Goal: Task Accomplishment & Management: Use online tool/utility

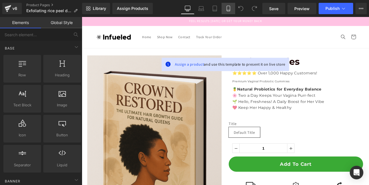
click at [230, 10] on icon at bounding box center [228, 9] width 6 height 6
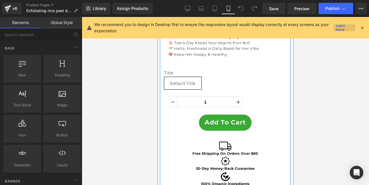
scroll to position [339, 0]
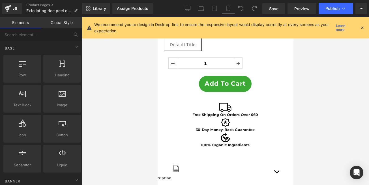
click at [360, 27] on icon at bounding box center [361, 27] width 5 height 5
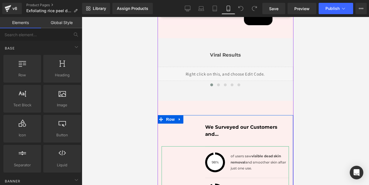
scroll to position [1289, 0]
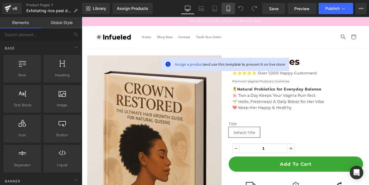
click at [227, 8] on icon at bounding box center [227, 8] width 3 height 5
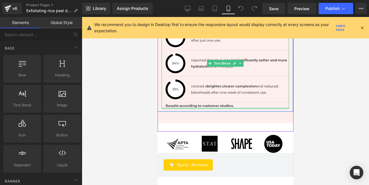
scroll to position [1255, 0]
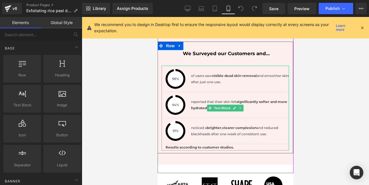
click at [211, 145] on strong "Results according to customer studies." at bounding box center [199, 147] width 68 height 4
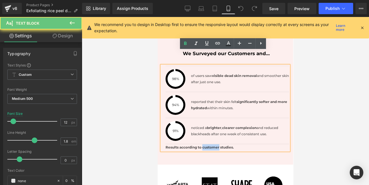
click at [211, 145] on strong "Results according to customer studies." at bounding box center [199, 147] width 68 height 4
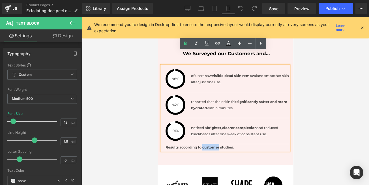
click at [211, 145] on strong "Results according to customer studies." at bounding box center [199, 147] width 68 height 4
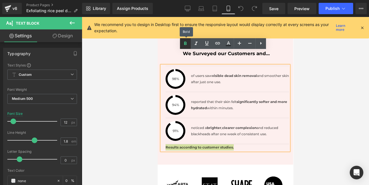
click at [185, 45] on icon at bounding box center [185, 43] width 7 height 7
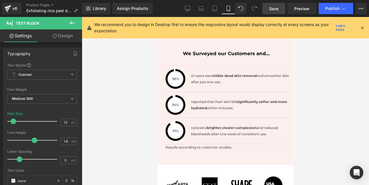
click at [271, 10] on span "Save" at bounding box center [273, 9] width 9 height 6
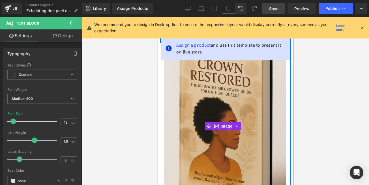
scroll to position [34, 0]
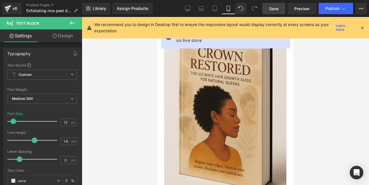
click at [362, 27] on icon at bounding box center [361, 27] width 5 height 5
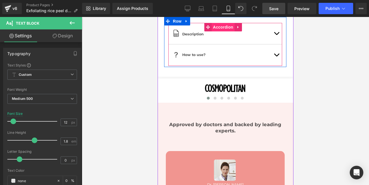
scroll to position [475, 0]
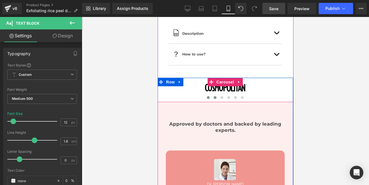
click at [213, 96] on span at bounding box center [214, 97] width 3 height 3
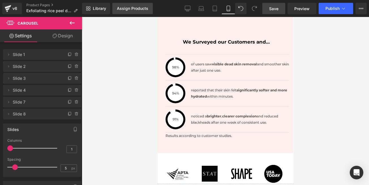
scroll to position [1255, 0]
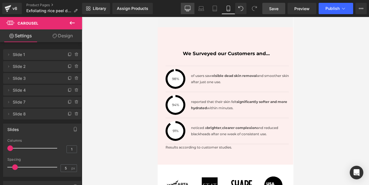
click at [189, 9] on icon at bounding box center [188, 9] width 6 height 6
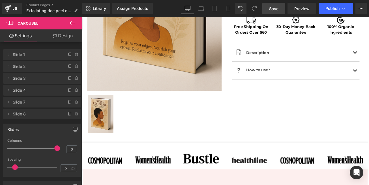
scroll to position [300, 0]
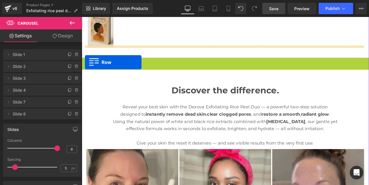
drag, startPoint x: 84, startPoint y: 65, endPoint x: 85, endPoint y: 71, distance: 6.3
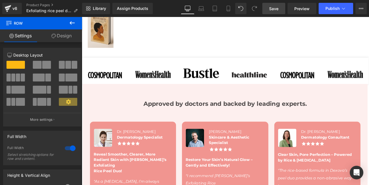
click at [72, 23] on icon at bounding box center [72, 23] width 7 height 7
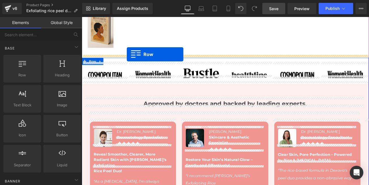
drag, startPoint x: 104, startPoint y: 86, endPoint x: 135, endPoint y: 61, distance: 40.0
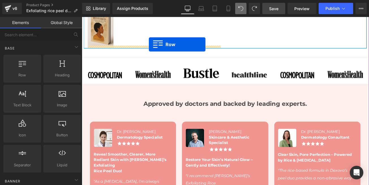
drag, startPoint x: 106, startPoint y: 86, endPoint x: 162, endPoint y: 50, distance: 66.8
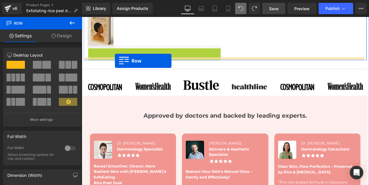
drag, startPoint x: 93, startPoint y: 54, endPoint x: 121, endPoint y: 69, distance: 31.6
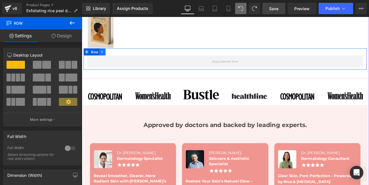
click at [105, 57] on icon at bounding box center [105, 58] width 1 height 3
click at [120, 56] on icon at bounding box center [121, 58] width 4 height 4
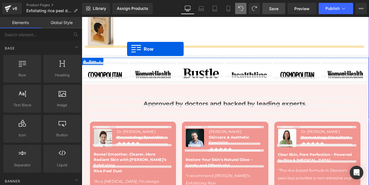
drag, startPoint x: 102, startPoint y: 88, endPoint x: 136, endPoint y: 55, distance: 47.0
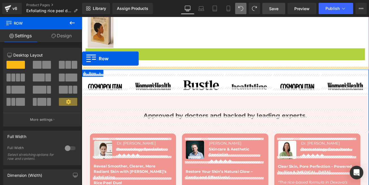
drag, startPoint x: 88, startPoint y: 55, endPoint x: 81, endPoint y: 66, distance: 13.2
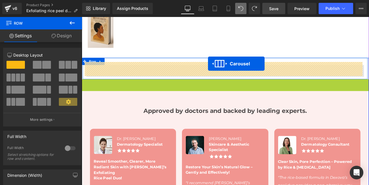
drag, startPoint x: 235, startPoint y: 57, endPoint x: 232, endPoint y: 73, distance: 15.5
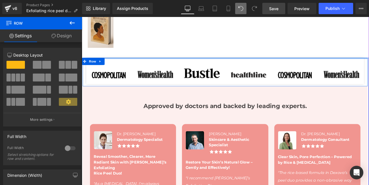
drag, startPoint x: 219, startPoint y: 69, endPoint x: 219, endPoint y: 59, distance: 9.6
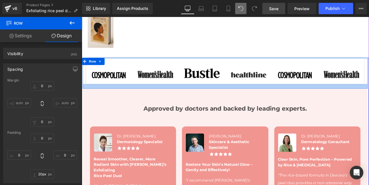
type input "26px"
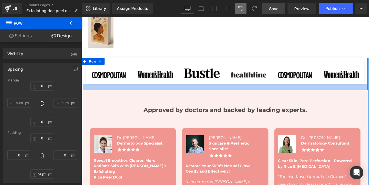
drag, startPoint x: 224, startPoint y: 92, endPoint x: 224, endPoint y: 99, distance: 7.4
click at [224, 99] on div at bounding box center [252, 100] width 339 height 7
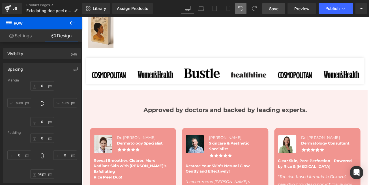
click at [272, 10] on span "Save" at bounding box center [273, 9] width 9 height 6
click at [227, 10] on icon at bounding box center [227, 10] width 3 height 0
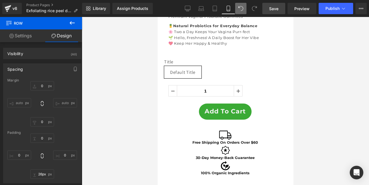
type input "0"
type input "26"
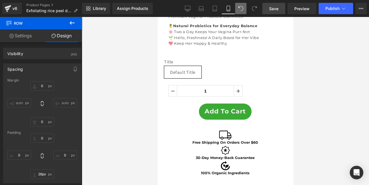
type input "0"
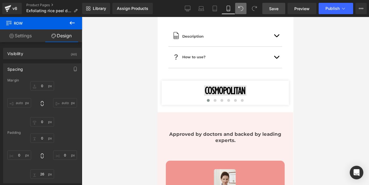
scroll to position [484, 0]
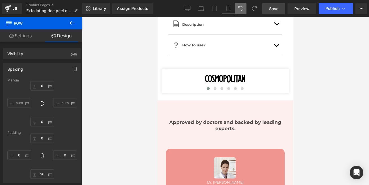
click at [273, 13] on link "Save" at bounding box center [273, 8] width 23 height 11
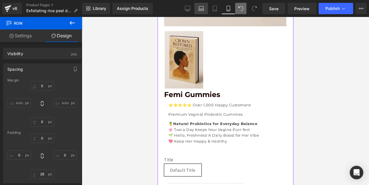
scroll to position [213, 0]
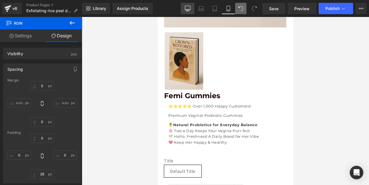
drag, startPoint x: 187, startPoint y: 9, endPoint x: 148, endPoint y: 16, distance: 40.0
click at [187, 9] on icon at bounding box center [188, 9] width 6 height 6
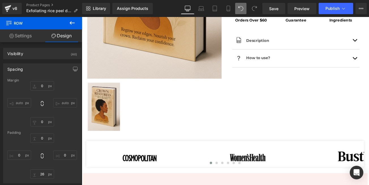
type input "0"
type input "26"
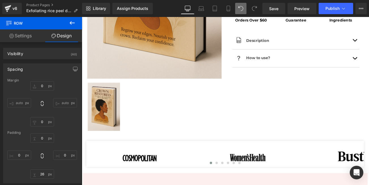
type input "0"
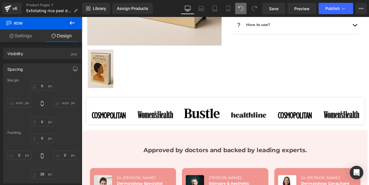
scroll to position [305, 0]
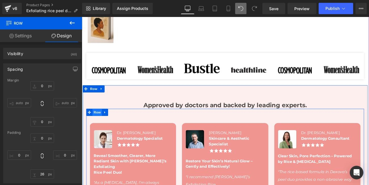
click at [97, 128] on span "Row" at bounding box center [99, 130] width 11 height 8
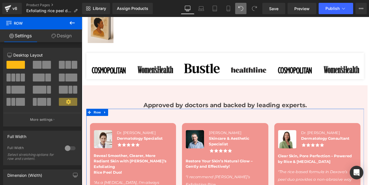
click at [64, 35] on link "Design" at bounding box center [61, 35] width 41 height 13
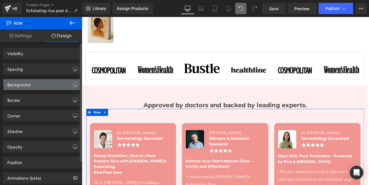
click at [16, 86] on div "Background" at bounding box center [18, 83] width 23 height 8
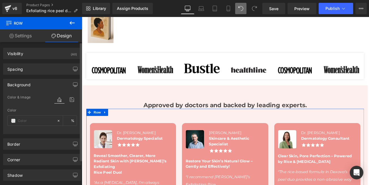
type input "transparent"
type input "0"
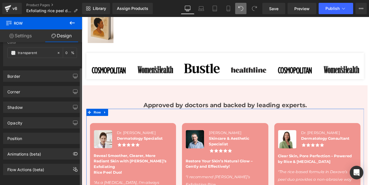
scroll to position [34, 0]
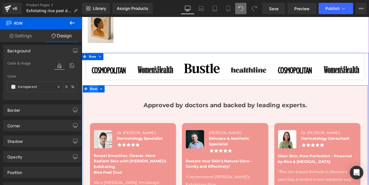
click at [95, 100] on span "Row" at bounding box center [95, 102] width 11 height 8
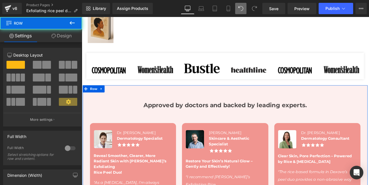
click at [68, 38] on link "Design" at bounding box center [61, 35] width 41 height 13
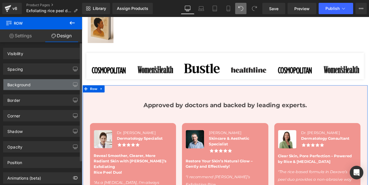
click at [19, 85] on div "Background" at bounding box center [18, 83] width 23 height 8
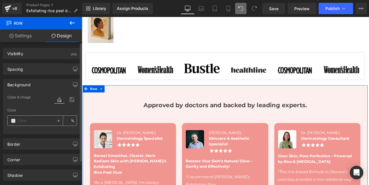
type input "#fdefee"
type input "100"
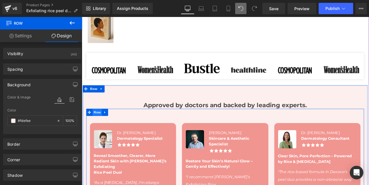
click at [97, 128] on span "Row" at bounding box center [99, 130] width 11 height 8
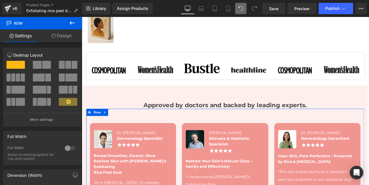
click at [62, 36] on link "Design" at bounding box center [61, 35] width 41 height 13
click at [0, 0] on div "Background" at bounding box center [0, 0] width 0 height 0
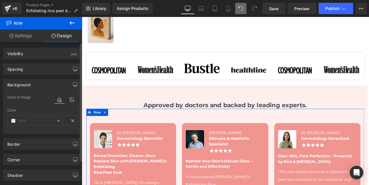
type input "transparent"
type input "0"
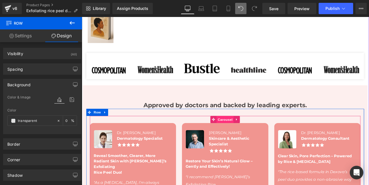
click at [249, 135] on span "Carousel" at bounding box center [252, 139] width 20 height 8
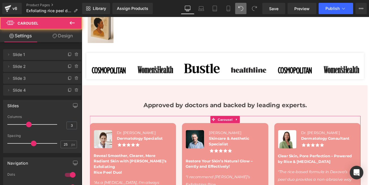
click at [65, 34] on link "Design" at bounding box center [62, 35] width 41 height 13
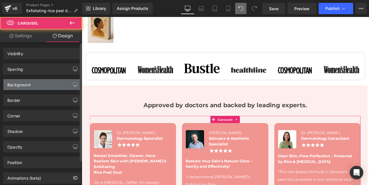
click at [24, 84] on div "Background" at bounding box center [18, 83] width 23 height 8
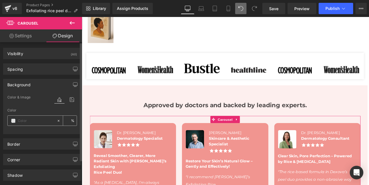
type input "transparent"
type input "0"
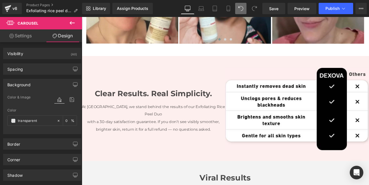
scroll to position [780, 0]
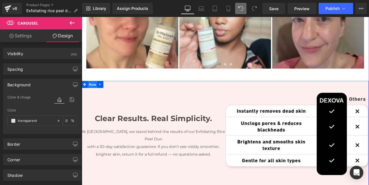
click at [90, 93] on span "Row" at bounding box center [94, 97] width 11 height 8
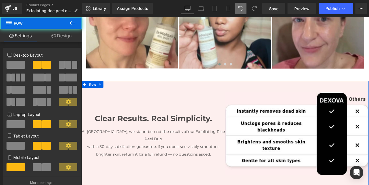
click at [59, 36] on link "Design" at bounding box center [61, 35] width 41 height 13
click at [0, 0] on div "Background" at bounding box center [0, 0] width 0 height 0
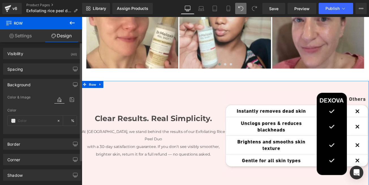
type input "#fdefee"
type input "100"
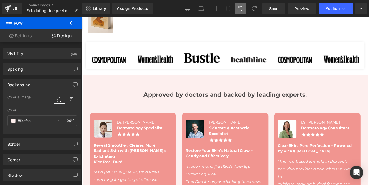
scroll to position [271, 0]
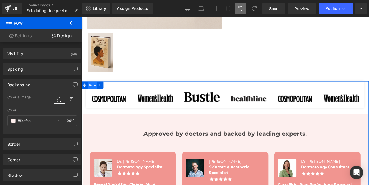
click at [92, 96] on span "Row" at bounding box center [94, 98] width 11 height 8
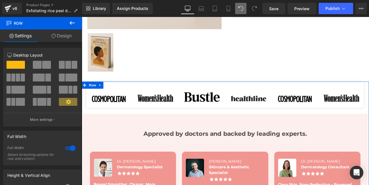
click at [61, 37] on link "Design" at bounding box center [61, 35] width 41 height 13
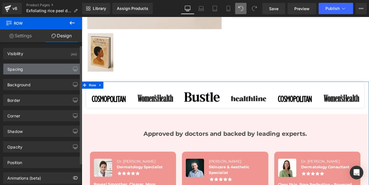
scroll to position [0, 0]
click at [25, 67] on div "Spacing" at bounding box center [41, 69] width 77 height 11
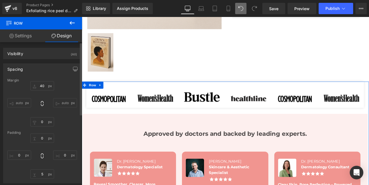
click at [21, 67] on div "Spacing" at bounding box center [15, 68] width 16 height 8
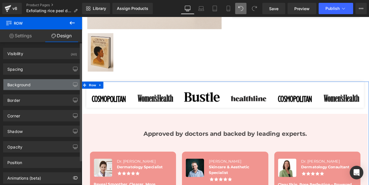
click at [22, 85] on div "Background" at bounding box center [18, 83] width 23 height 8
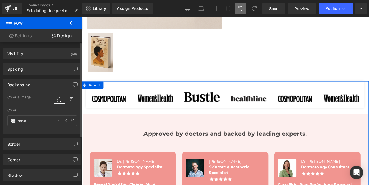
click at [23, 86] on div "Background" at bounding box center [18, 83] width 23 height 8
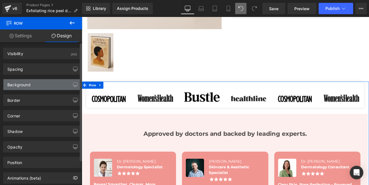
click at [21, 86] on div "Background" at bounding box center [18, 83] width 23 height 8
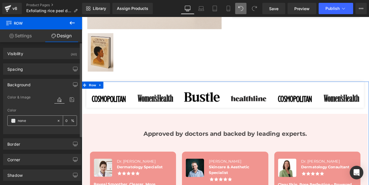
paste input "#fdefe"
type input "#fdefee"
type input "100"
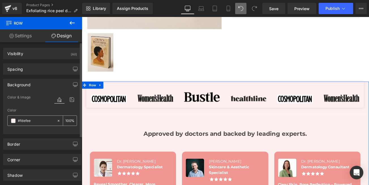
type input "none"
type input "0"
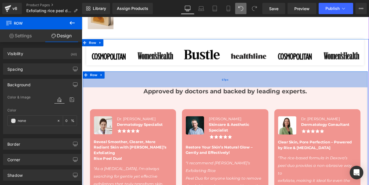
scroll to position [339, 0]
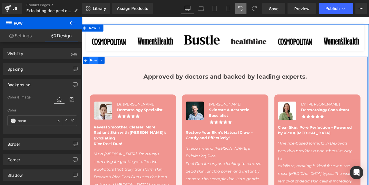
click at [95, 66] on span "Row" at bounding box center [95, 68] width 11 height 8
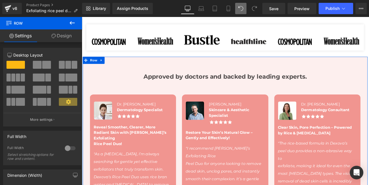
click at [63, 36] on link "Design" at bounding box center [61, 35] width 41 height 13
click at [0, 0] on div "Background" at bounding box center [0, 0] width 0 height 0
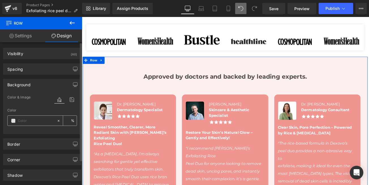
type input "#fdefee"
type input "100"
click at [46, 91] on div "Background Color & Image color #fdefee Color #fdefee 100 % Image Replace Image …" at bounding box center [42, 106] width 78 height 55
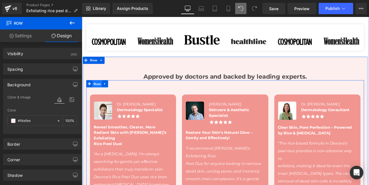
click at [96, 95] on span "Row" at bounding box center [99, 97] width 11 height 8
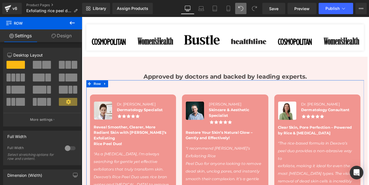
drag, startPoint x: 57, startPoint y: 32, endPoint x: 60, endPoint y: 36, distance: 5.0
click at [57, 33] on link "Design" at bounding box center [61, 35] width 41 height 13
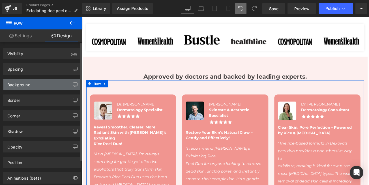
click at [23, 89] on div "Background" at bounding box center [41, 84] width 77 height 11
type input "transparent"
type input "0"
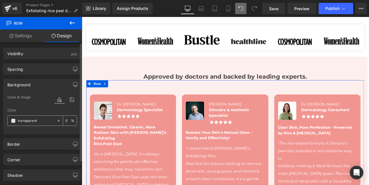
paste input "#fdefee"
type input "#fdefee"
type input "100"
type input "#fdefee"
click at [50, 86] on div "Background" at bounding box center [41, 84] width 77 height 11
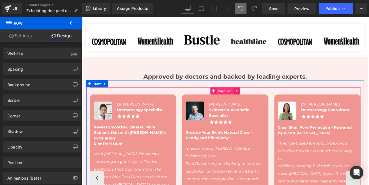
click at [247, 103] on span "Carousel" at bounding box center [252, 105] width 20 height 8
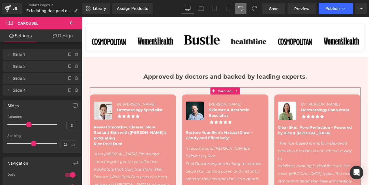
click at [64, 36] on link "Design" at bounding box center [62, 35] width 41 height 13
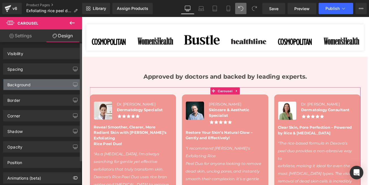
click at [18, 86] on div "Background" at bounding box center [18, 83] width 23 height 8
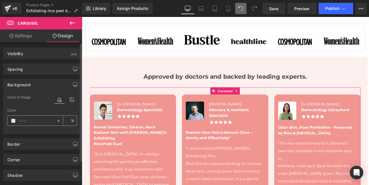
type input "transparent"
type input "0"
paste input "#fdefee"
type input "#fdefee"
type input "100"
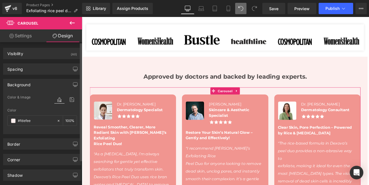
type input "#fdefee"
click at [52, 87] on div "Background" at bounding box center [41, 84] width 77 height 11
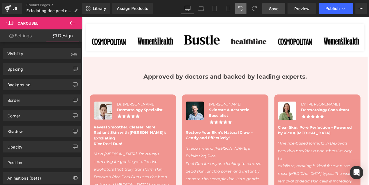
click at [270, 8] on span "Save" at bounding box center [273, 9] width 9 height 6
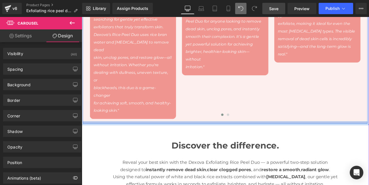
scroll to position [475, 0]
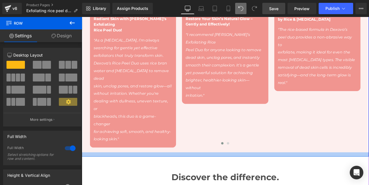
drag, startPoint x: 140, startPoint y: 142, endPoint x: 142, endPoint y: 145, distance: 4.2
click at [142, 178] on div at bounding box center [252, 180] width 342 height 5
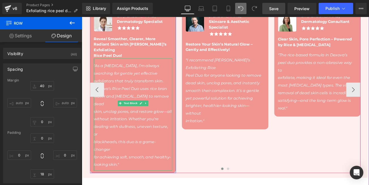
scroll to position [373, 0]
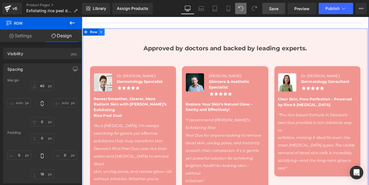
click at [103, 33] on icon at bounding box center [105, 35] width 4 height 4
click at [92, 33] on span "Row" at bounding box center [95, 35] width 11 height 8
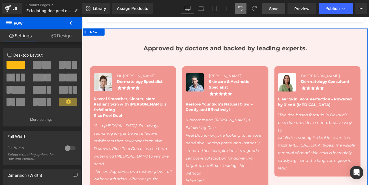
click at [59, 34] on link "Design" at bounding box center [61, 35] width 41 height 13
click at [0, 0] on div "Background" at bounding box center [0, 0] width 0 height 0
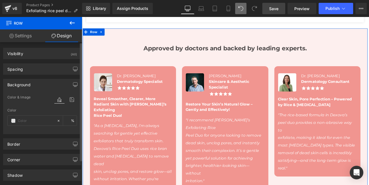
type input "#fdefee"
type input "100"
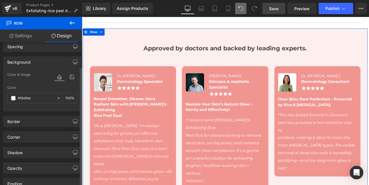
scroll to position [34, 0]
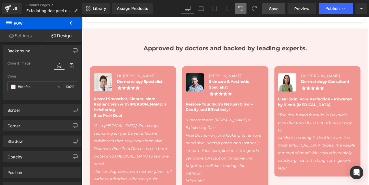
click at [274, 8] on span "Save" at bounding box center [273, 9] width 9 height 6
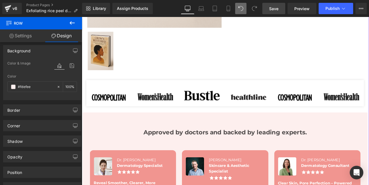
scroll to position [271, 0]
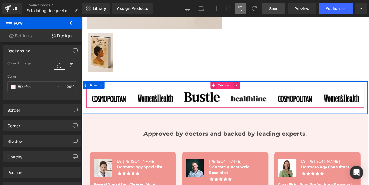
click at [245, 97] on span "Carousel" at bounding box center [252, 98] width 20 height 8
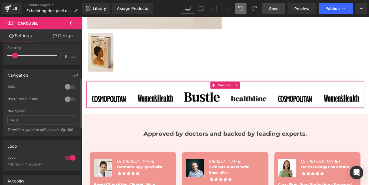
scroll to position [100, 0]
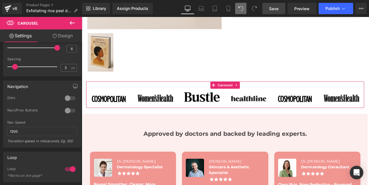
click at [63, 36] on link "Design" at bounding box center [62, 35] width 41 height 13
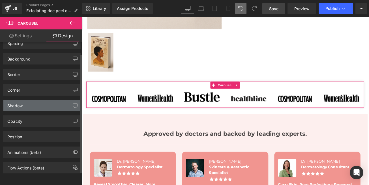
scroll to position [0, 0]
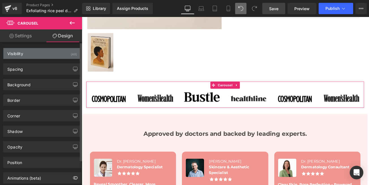
click at [21, 52] on div "Visibility" at bounding box center [15, 52] width 16 height 8
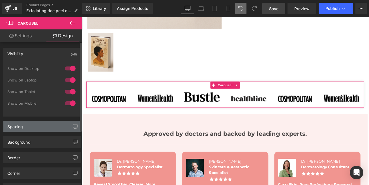
click at [23, 130] on div "Spacing" at bounding box center [41, 126] width 77 height 11
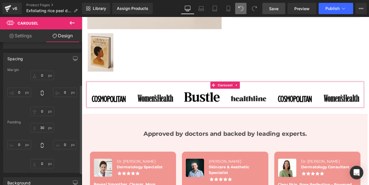
scroll to position [136, 0]
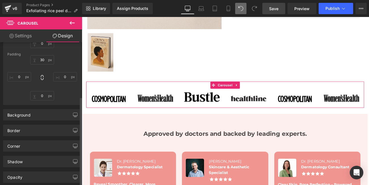
click at [19, 123] on div "Border Border Style Custom Border Solid Border Dashed Border Dotted Custom Cust…" at bounding box center [42, 128] width 85 height 16
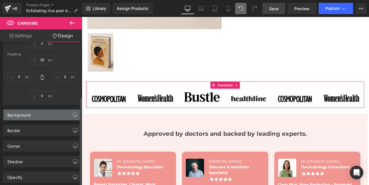
click at [21, 118] on div "Background" at bounding box center [41, 114] width 77 height 11
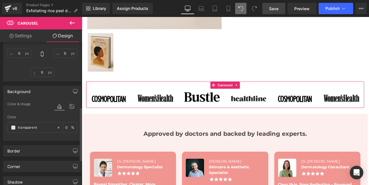
scroll to position [204, 0]
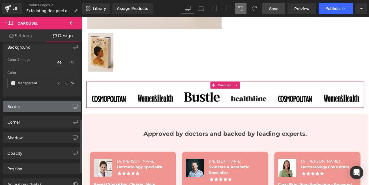
click at [22, 107] on div "Border" at bounding box center [41, 106] width 77 height 11
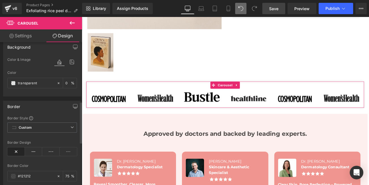
click at [24, 107] on div "Border" at bounding box center [41, 106] width 77 height 11
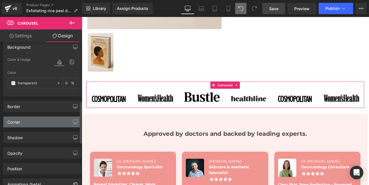
click at [21, 121] on div "Corner" at bounding box center [41, 121] width 77 height 11
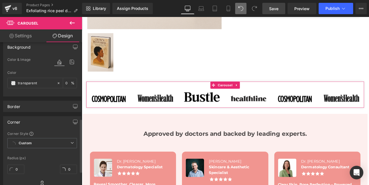
click at [21, 123] on div "Corner" at bounding box center [41, 121] width 77 height 11
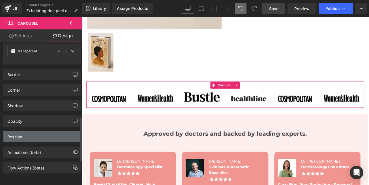
scroll to position [240, 0]
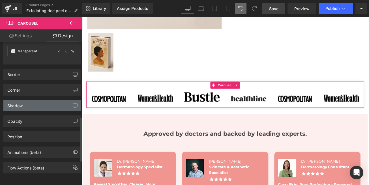
click at [27, 105] on div "Shadow" at bounding box center [41, 105] width 77 height 11
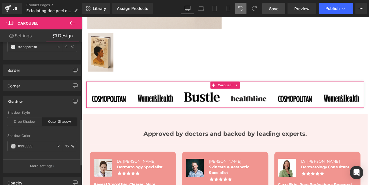
click at [27, 105] on div "Shadow" at bounding box center [41, 101] width 77 height 11
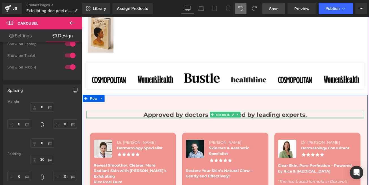
scroll to position [305, 0]
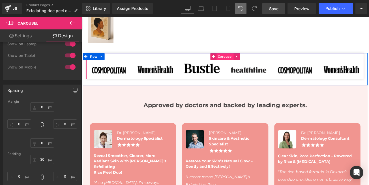
click at [246, 60] on span "Carousel" at bounding box center [252, 64] width 20 height 8
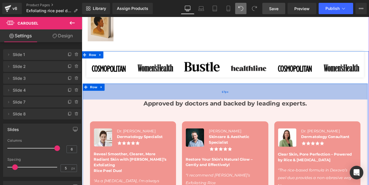
scroll to position [339, 0]
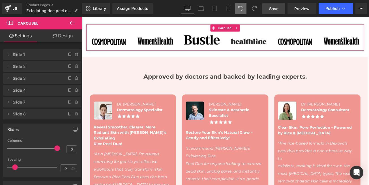
click at [62, 36] on link "Design" at bounding box center [62, 35] width 41 height 13
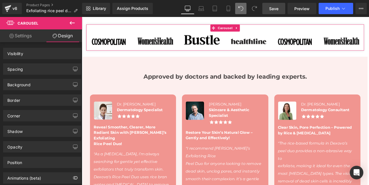
click at [24, 37] on link "Settings" at bounding box center [20, 35] width 41 height 13
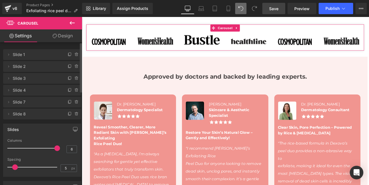
click at [31, 53] on span "Slide 1" at bounding box center [36, 54] width 47 height 11
click at [8, 56] on icon at bounding box center [8, 54] width 5 height 5
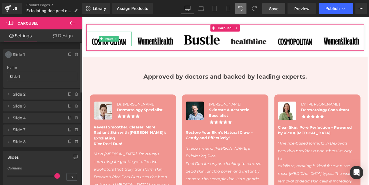
click at [8, 56] on icon at bounding box center [8, 54] width 5 height 5
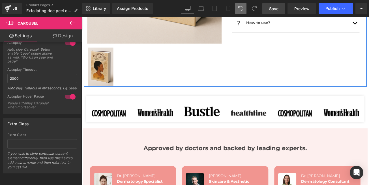
scroll to position [305, 0]
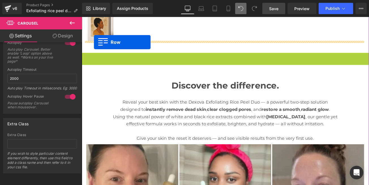
drag, startPoint x: 85, startPoint y: 61, endPoint x: 96, endPoint y: 47, distance: 18.3
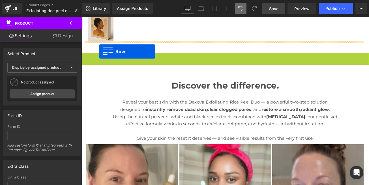
drag, startPoint x: 93, startPoint y: 60, endPoint x: 102, endPoint y: 58, distance: 9.3
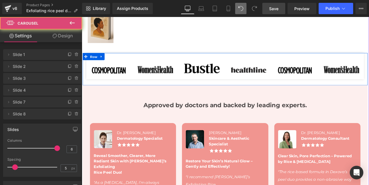
click at [91, 60] on span "Row" at bounding box center [95, 64] width 11 height 8
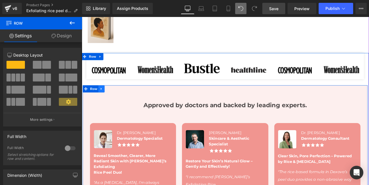
click at [104, 100] on icon at bounding box center [105, 102] width 4 height 4
click at [93, 100] on span "Row" at bounding box center [95, 102] width 11 height 8
click at [103, 101] on icon at bounding box center [105, 102] width 4 height 4
click at [92, 101] on span "Row" at bounding box center [95, 103] width 11 height 8
click at [103, 100] on icon at bounding box center [105, 102] width 4 height 4
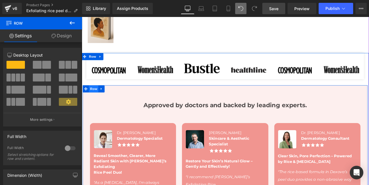
click at [92, 99] on span "Row" at bounding box center [95, 102] width 11 height 8
click at [105, 101] on link at bounding box center [104, 102] width 7 height 8
click at [92, 102] on span "Row" at bounding box center [95, 102] width 11 height 8
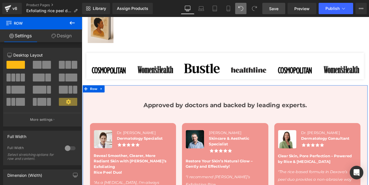
click at [59, 36] on link "Design" at bounding box center [61, 35] width 41 height 13
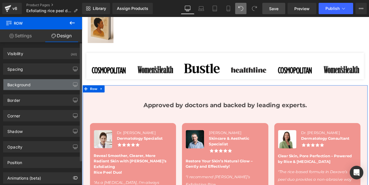
click at [22, 82] on div "Background" at bounding box center [18, 83] width 23 height 8
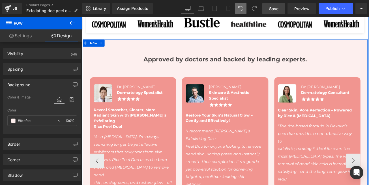
scroll to position [441, 0]
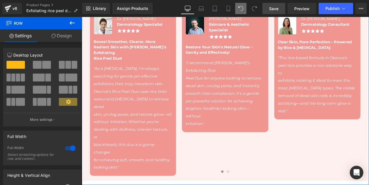
click at [64, 36] on link "Design" at bounding box center [61, 35] width 41 height 13
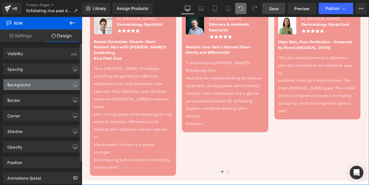
click at [27, 87] on div "Background" at bounding box center [18, 83] width 23 height 8
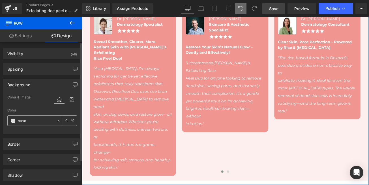
paste input "#fdefe"
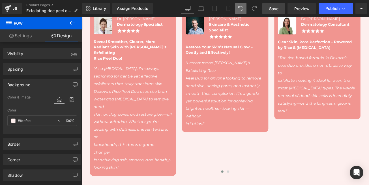
type input "#fdefee"
click at [271, 9] on span "Save" at bounding box center [273, 9] width 9 height 6
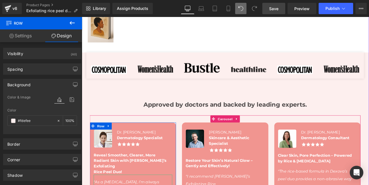
scroll to position [305, 0]
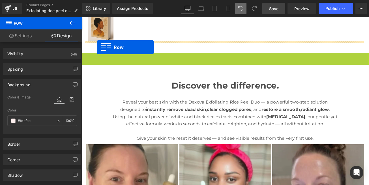
drag, startPoint x: 91, startPoint y: 61, endPoint x: 100, endPoint y: 53, distance: 12.2
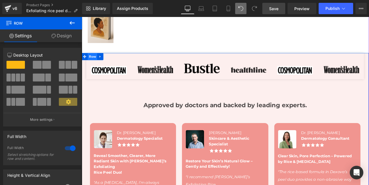
click at [90, 60] on span "Row" at bounding box center [94, 64] width 11 height 8
click at [64, 38] on link "Design" at bounding box center [61, 35] width 41 height 13
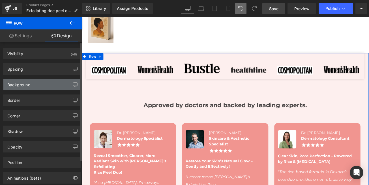
click at [21, 83] on div "Background" at bounding box center [18, 83] width 23 height 8
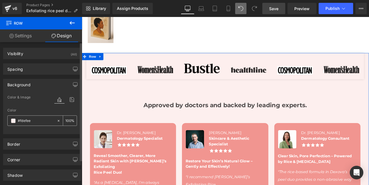
click at [57, 121] on icon at bounding box center [59, 121] width 4 height 4
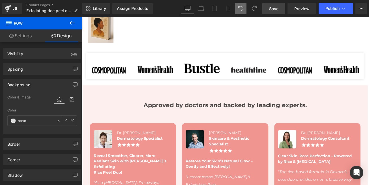
drag, startPoint x: 270, startPoint y: 10, endPoint x: 31, endPoint y: 72, distance: 246.9
click at [270, 10] on span "Save" at bounding box center [273, 9] width 9 height 6
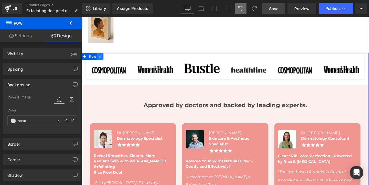
click at [103, 63] on icon at bounding box center [103, 64] width 1 height 3
click at [102, 62] on icon at bounding box center [104, 64] width 4 height 4
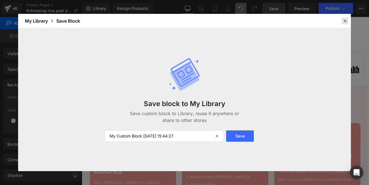
click at [345, 20] on icon at bounding box center [344, 20] width 5 height 5
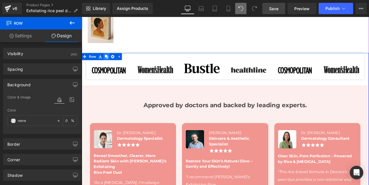
click at [109, 62] on icon at bounding box center [111, 64] width 4 height 4
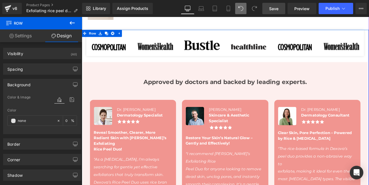
scroll to position [321, 0]
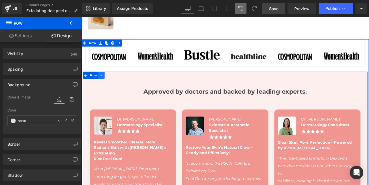
click at [105, 84] on link at bounding box center [104, 86] width 7 height 8
click at [118, 85] on icon at bounding box center [120, 87] width 4 height 4
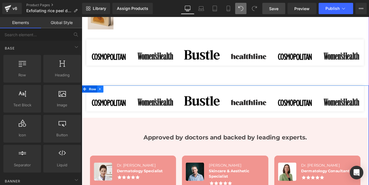
click at [103, 101] on icon at bounding box center [104, 103] width 4 height 4
click at [116, 101] on icon at bounding box center [118, 103] width 4 height 4
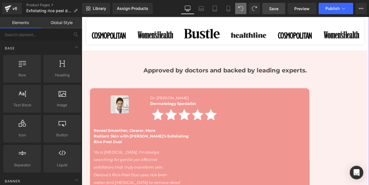
scroll to position [288, 0]
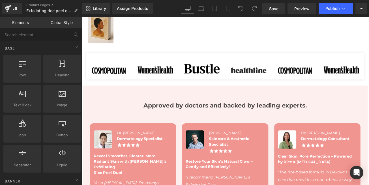
scroll to position [305, 0]
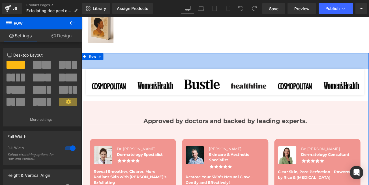
drag, startPoint x: 131, startPoint y: 57, endPoint x: 128, endPoint y: 76, distance: 19.2
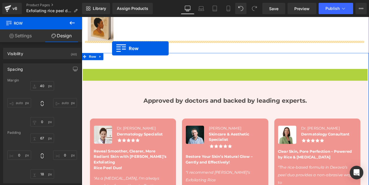
drag, startPoint x: 87, startPoint y: 80, endPoint x: 118, endPoint y: 54, distance: 40.8
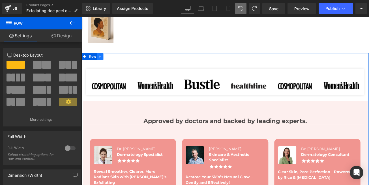
click at [102, 62] on icon at bounding box center [104, 64] width 4 height 4
click at [109, 62] on icon at bounding box center [111, 64] width 4 height 4
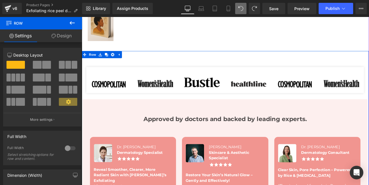
scroll to position [306, 0]
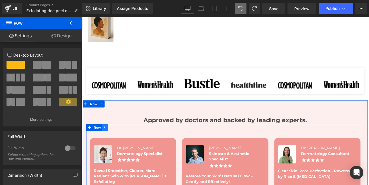
click at [108, 146] on icon at bounding box center [109, 148] width 4 height 4
click at [122, 146] on icon at bounding box center [124, 148] width 4 height 4
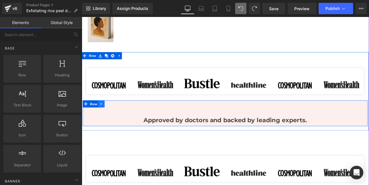
click at [104, 119] on icon at bounding box center [105, 120] width 4 height 4
click at [118, 118] on icon at bounding box center [120, 120] width 4 height 4
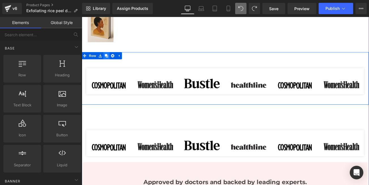
click at [109, 61] on icon at bounding box center [111, 63] width 4 height 4
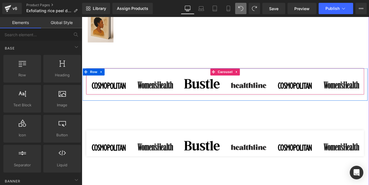
scroll to position [294, 0]
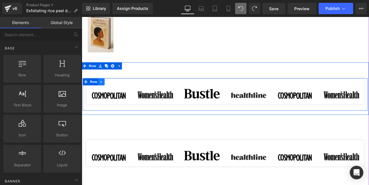
click at [105, 91] on link at bounding box center [104, 94] width 7 height 8
click at [118, 92] on icon at bounding box center [120, 94] width 4 height 4
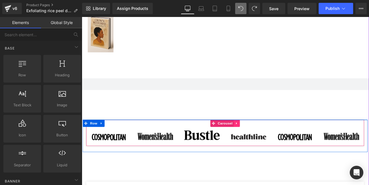
click at [265, 141] on icon at bounding box center [266, 143] width 4 height 4
click at [261, 142] on icon at bounding box center [263, 144] width 4 height 4
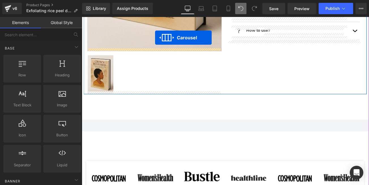
scroll to position [234, 0]
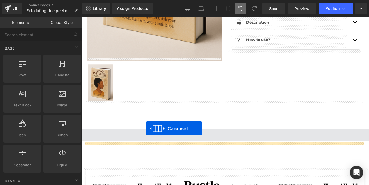
drag, startPoint x: 237, startPoint y: 142, endPoint x: 158, endPoint y: 150, distance: 78.9
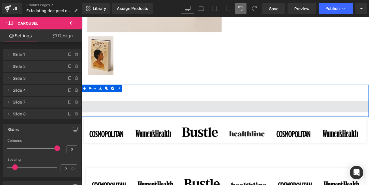
scroll to position [302, 0]
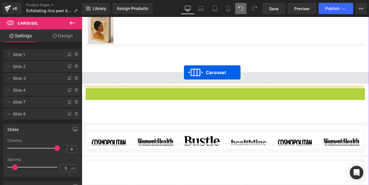
drag, startPoint x: 236, startPoint y: 102, endPoint x: 203, endPoint y: 83, distance: 38.1
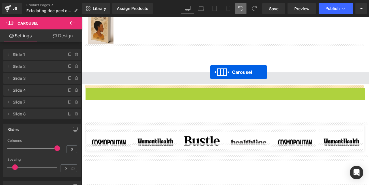
drag, startPoint x: 238, startPoint y: 103, endPoint x: 235, endPoint y: 83, distance: 20.6
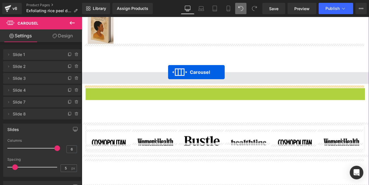
drag, startPoint x: 238, startPoint y: 104, endPoint x: 184, endPoint y: 83, distance: 58.1
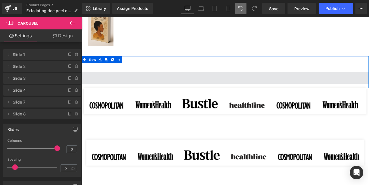
click at [165, 86] on span at bounding box center [252, 90] width 342 height 14
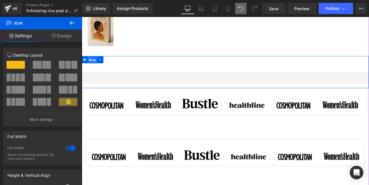
click at [91, 66] on span "Row" at bounding box center [94, 68] width 11 height 8
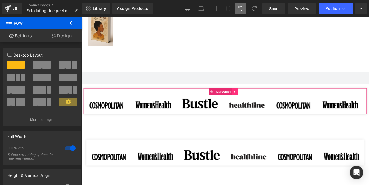
click at [263, 105] on icon at bounding box center [263, 106] width 1 height 3
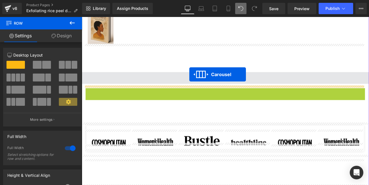
drag, startPoint x: 225, startPoint y: 103, endPoint x: 210, endPoint y: 85, distance: 23.5
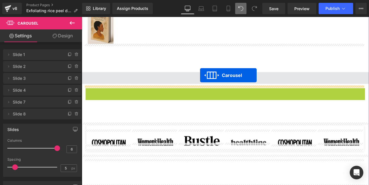
drag, startPoint x: 238, startPoint y: 102, endPoint x: 222, endPoint y: 87, distance: 21.8
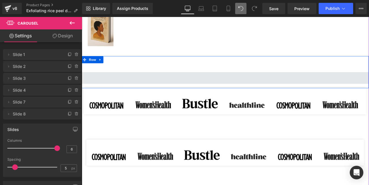
click at [251, 85] on span at bounding box center [252, 90] width 342 height 14
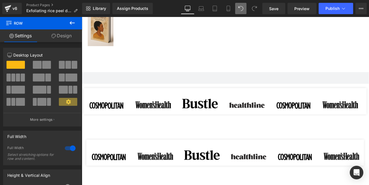
click at [70, 24] on icon at bounding box center [72, 23] width 7 height 7
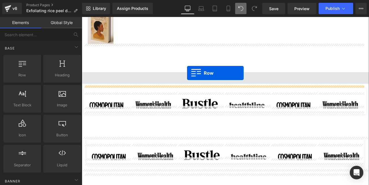
drag, startPoint x: 120, startPoint y: 90, endPoint x: 207, endPoint y: 84, distance: 86.7
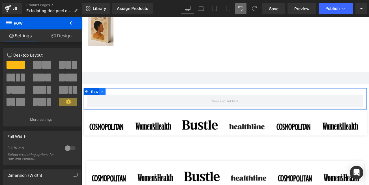
click at [108, 104] on icon at bounding box center [106, 106] width 4 height 4
click at [122, 104] on icon at bounding box center [121, 106] width 4 height 4
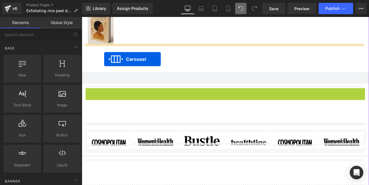
drag, startPoint x: 236, startPoint y: 103, endPoint x: 108, endPoint y: 67, distance: 132.5
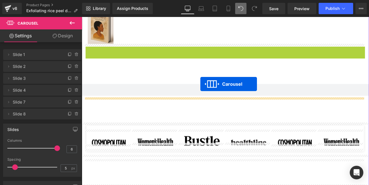
drag, startPoint x: 236, startPoint y: 53, endPoint x: 223, endPoint y: 97, distance: 45.7
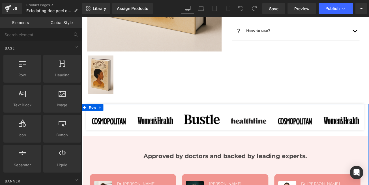
scroll to position [237, 0]
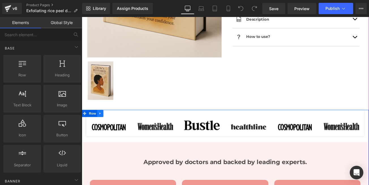
click at [105, 130] on link at bounding box center [103, 132] width 7 height 8
click at [109, 130] on icon at bounding box center [111, 132] width 4 height 4
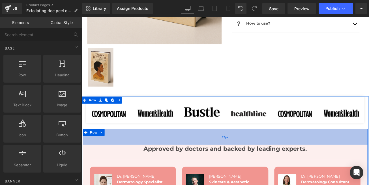
scroll to position [288, 0]
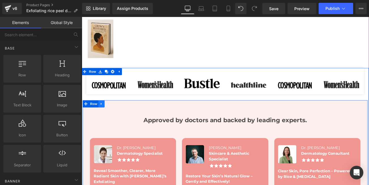
click at [104, 118] on icon at bounding box center [105, 120] width 4 height 4
click at [118, 118] on icon at bounding box center [120, 120] width 4 height 4
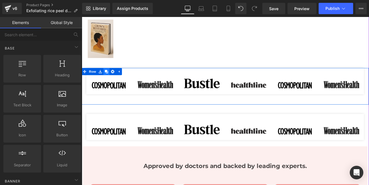
click at [109, 80] on icon at bounding box center [111, 82] width 4 height 4
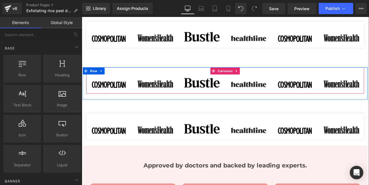
scroll to position [309, 0]
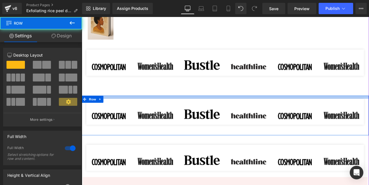
drag, startPoint x: 147, startPoint y: 108, endPoint x: 148, endPoint y: 112, distance: 3.7
click at [148, 112] on div "Image Image Image Image Image Image ‹ ›" at bounding box center [252, 134] width 342 height 47
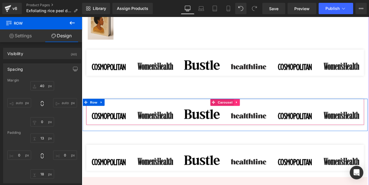
click at [265, 117] on icon at bounding box center [265, 118] width 1 height 3
click at [268, 117] on icon at bounding box center [270, 119] width 4 height 4
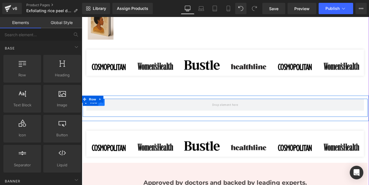
click at [103, 118] on link at bounding box center [104, 118] width 7 height 8
click at [118, 117] on icon at bounding box center [120, 119] width 4 height 4
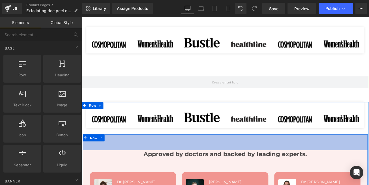
scroll to position [343, 0]
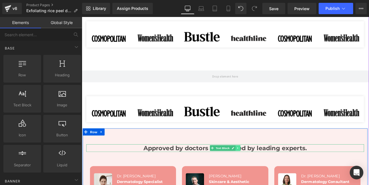
click at [267, 171] on icon at bounding box center [267, 172] width 3 height 3
click at [263, 171] on icon at bounding box center [264, 172] width 3 height 3
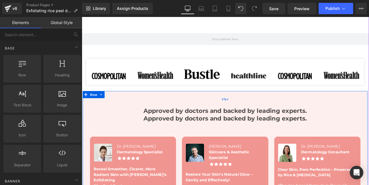
scroll to position [376, 0]
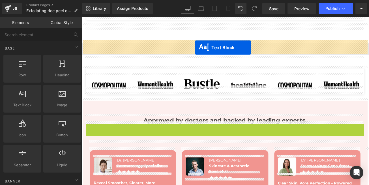
drag, startPoint x: 234, startPoint y: 148, endPoint x: 216, endPoint y: 53, distance: 95.9
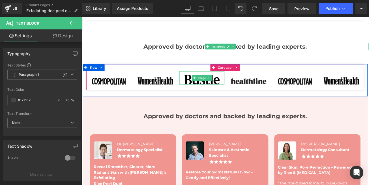
scroll to position [342, 0]
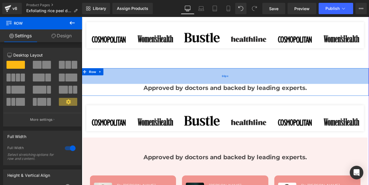
drag, startPoint x: 242, startPoint y: 77, endPoint x: 243, endPoint y: 92, distance: 15.0
click at [243, 92] on div "66px" at bounding box center [252, 87] width 342 height 19
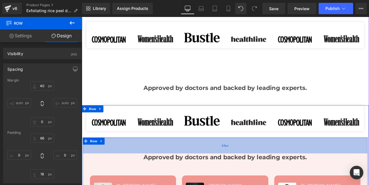
scroll to position [376, 0]
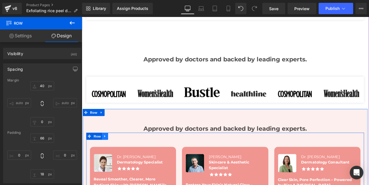
click at [108, 157] on icon at bounding box center [109, 159] width 4 height 4
click at [115, 157] on icon at bounding box center [117, 159] width 4 height 4
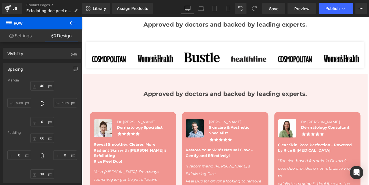
scroll to position [401, 0]
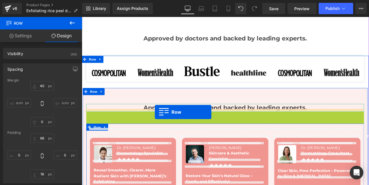
drag, startPoint x: 89, startPoint y: 130, endPoint x: 169, endPoint y: 130, distance: 79.7
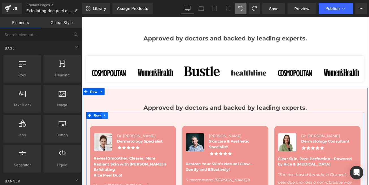
click at [107, 132] on icon at bounding box center [109, 134] width 4 height 4
click at [115, 132] on icon at bounding box center [117, 134] width 4 height 4
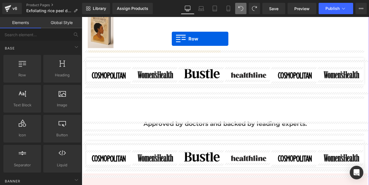
scroll to position [282, 0]
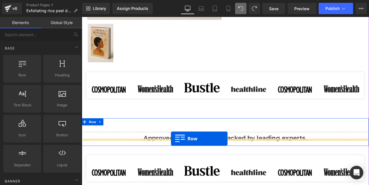
drag, startPoint x: 91, startPoint y: 112, endPoint x: 188, endPoint y: 162, distance: 109.0
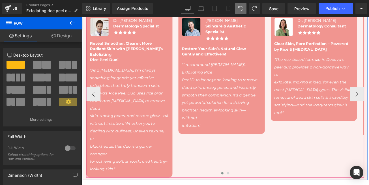
scroll to position [486, 0]
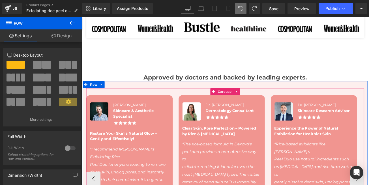
scroll to position [350, 0]
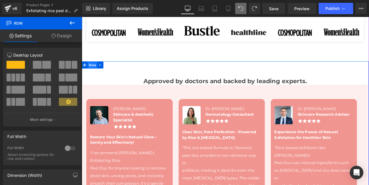
click at [93, 72] on span "Row" at bounding box center [94, 74] width 11 height 8
click at [65, 37] on link "Design" at bounding box center [61, 35] width 41 height 13
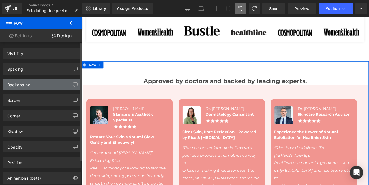
click at [15, 85] on div "Background" at bounding box center [18, 83] width 23 height 8
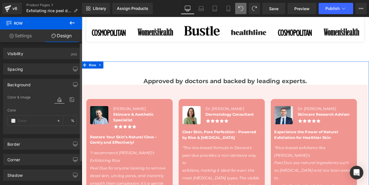
type input "none"
type input "0"
drag, startPoint x: 29, startPoint y: 124, endPoint x: 17, endPoint y: 120, distance: 12.4
click at [17, 120] on div "none" at bounding box center [32, 121] width 49 height 10
paste input "#fdefe"
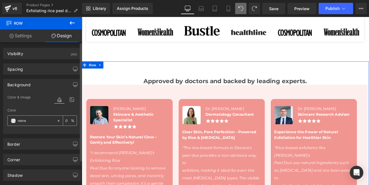
type input "#fdefee"
type input "100"
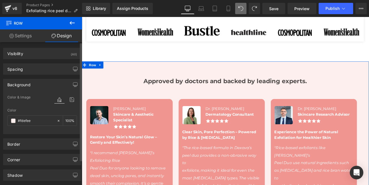
type input "#fdefee"
click at [39, 105] on div "Color & Image color" at bounding box center [42, 101] width 70 height 14
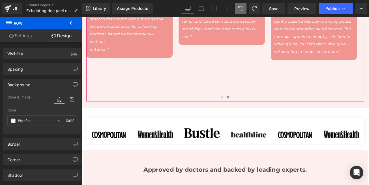
scroll to position [554, 0]
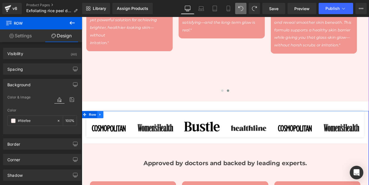
click at [103, 131] on icon at bounding box center [104, 133] width 4 height 4
click at [116, 131] on icon at bounding box center [118, 133] width 4 height 4
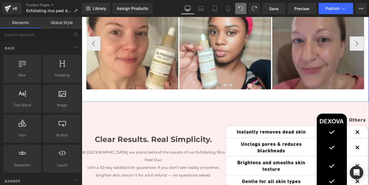
scroll to position [757, 0]
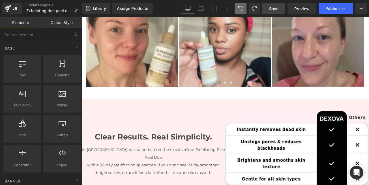
click at [272, 8] on span "Save" at bounding box center [273, 9] width 9 height 6
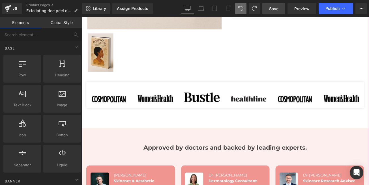
scroll to position [282, 0]
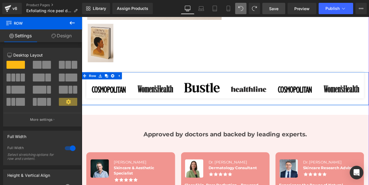
drag, startPoint x: 205, startPoint y: 122, endPoint x: 205, endPoint y: 117, distance: 4.2
click at [205, 117] on div "Image Image Image Image Image Image ‹ ›" at bounding box center [252, 102] width 342 height 39
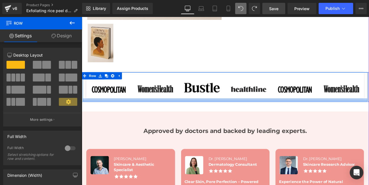
drag, startPoint x: 195, startPoint y: 115, endPoint x: 195, endPoint y: 111, distance: 4.0
click at [195, 114] on div at bounding box center [252, 115] width 339 height 3
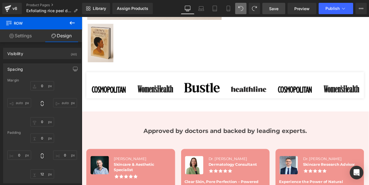
click at [274, 9] on span "Save" at bounding box center [273, 9] width 9 height 6
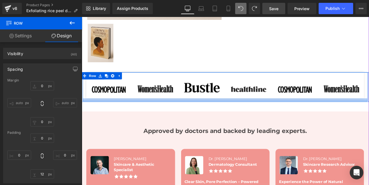
type input "0px"
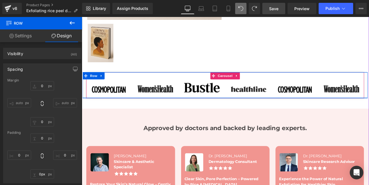
drag, startPoint x: 250, startPoint y: 112, endPoint x: 253, endPoint y: 104, distance: 8.9
click at [253, 104] on div "Image Image Image Image Image Image ‹ ›" at bounding box center [252, 98] width 339 height 31
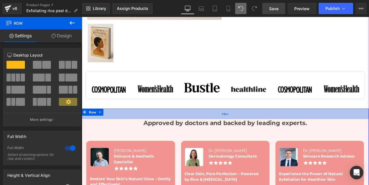
drag, startPoint x: 218, startPoint y: 138, endPoint x: 221, endPoint y: 131, distance: 6.7
click at [221, 131] on div "44px" at bounding box center [252, 132] width 342 height 12
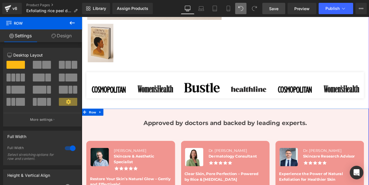
click at [268, 10] on link "Save" at bounding box center [273, 8] width 23 height 11
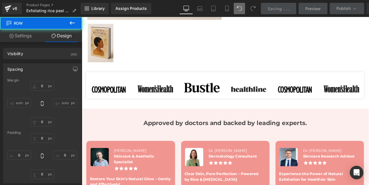
type input "40"
type input "0"
type input "44"
type input "0"
type input "18"
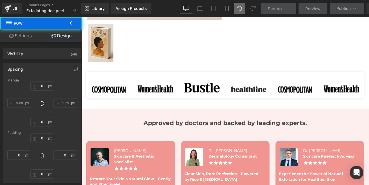
type input "0"
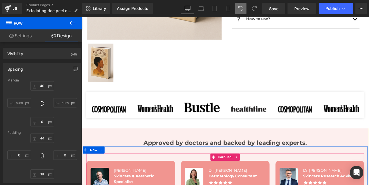
scroll to position [248, 0]
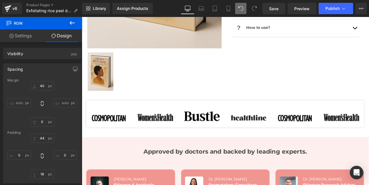
click at [70, 22] on icon at bounding box center [72, 23] width 7 height 7
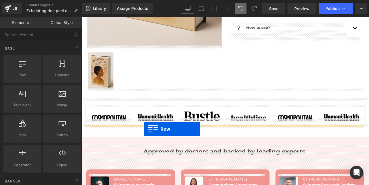
drag, startPoint x: 139, startPoint y: 99, endPoint x: 155, endPoint y: 150, distance: 53.9
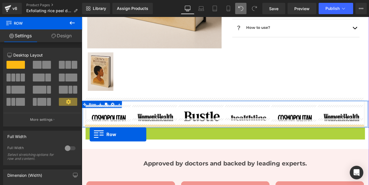
drag, startPoint x: 86, startPoint y: 149, endPoint x: 91, endPoint y: 157, distance: 9.2
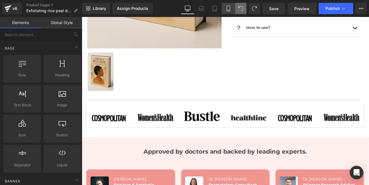
drag, startPoint x: 228, startPoint y: 9, endPoint x: 75, endPoint y: 163, distance: 216.9
click at [228, 9] on icon at bounding box center [228, 9] width 6 height 6
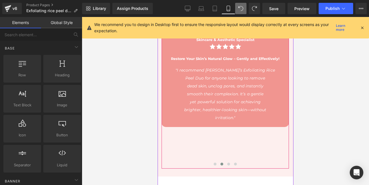
scroll to position [626, 0]
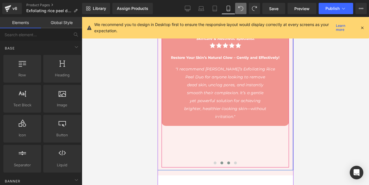
click at [227, 161] on span at bounding box center [228, 162] width 3 height 3
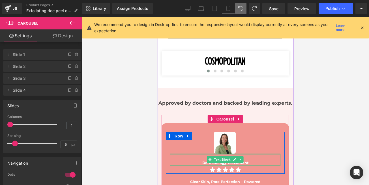
scroll to position [490, 0]
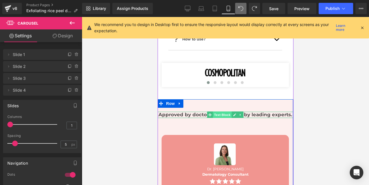
click at [222, 111] on span "Text Block" at bounding box center [221, 114] width 19 height 7
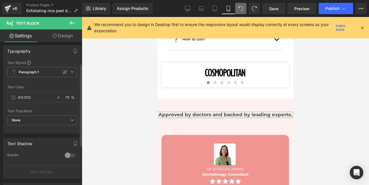
scroll to position [0, 0]
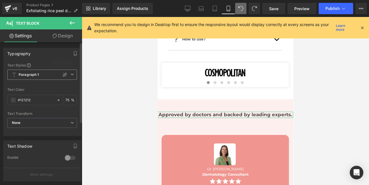
click at [70, 76] on icon at bounding box center [71, 74] width 3 height 3
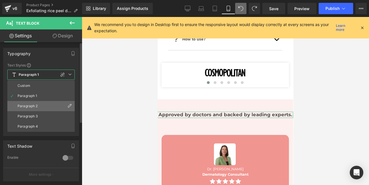
click at [31, 107] on div "Paragraph 2" at bounding box center [28, 106] width 20 height 4
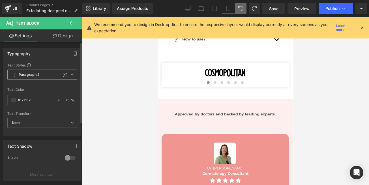
click at [33, 77] on span "Paragraph 2" at bounding box center [42, 75] width 70 height 10
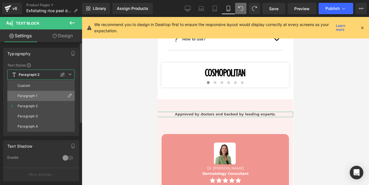
click at [31, 95] on div "Paragraph 1" at bounding box center [28, 96] width 20 height 4
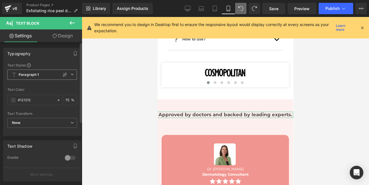
click at [70, 75] on icon at bounding box center [71, 74] width 3 height 3
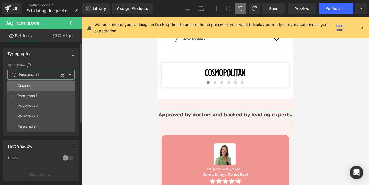
click at [30, 85] on div "Custom" at bounding box center [24, 86] width 13 height 4
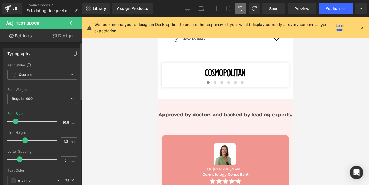
click at [68, 121] on div "16.8 px" at bounding box center [68, 122] width 16 height 8
click at [67, 124] on input "16.8" at bounding box center [66, 122] width 10 height 7
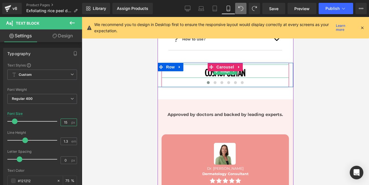
type input "14"
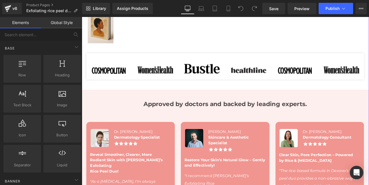
scroll to position [305, 0]
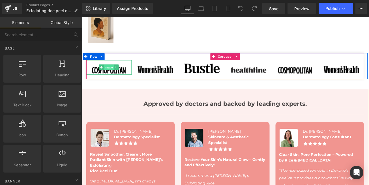
click at [109, 74] on span "Image" at bounding box center [114, 77] width 12 height 7
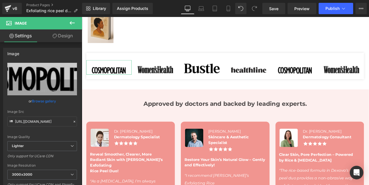
click at [65, 38] on link "Design" at bounding box center [62, 35] width 41 height 13
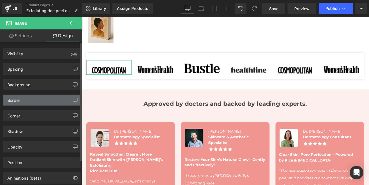
type input "0"
type input "25"
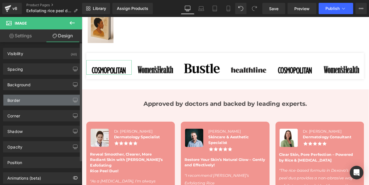
type input "0"
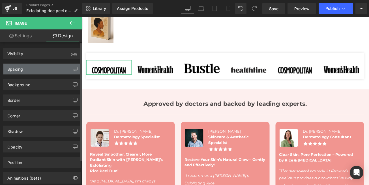
click at [23, 69] on div "Spacing" at bounding box center [41, 69] width 77 height 11
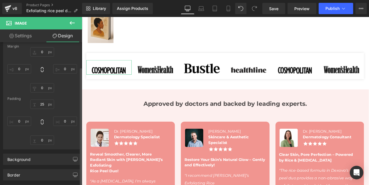
scroll to position [0, 0]
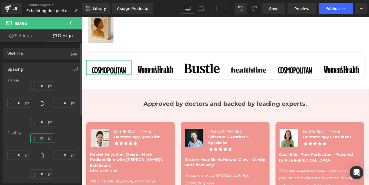
click at [44, 138] on input "25" at bounding box center [42, 137] width 24 height 9
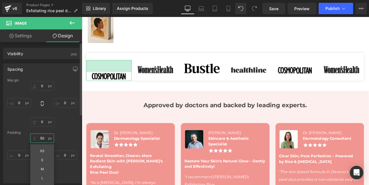
click at [41, 137] on input "50" at bounding box center [42, 137] width 24 height 9
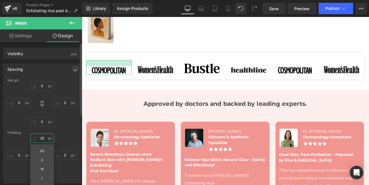
click at [40, 138] on input "25" at bounding box center [42, 137] width 24 height 9
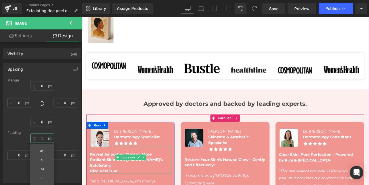
type input "50"
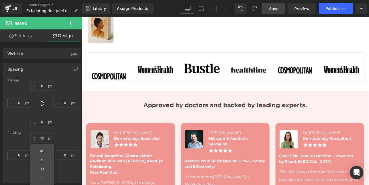
click at [274, 11] on span "Save" at bounding box center [273, 9] width 9 height 6
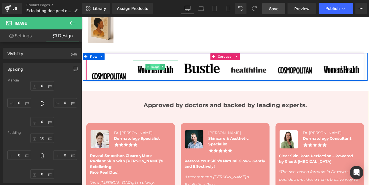
click at [167, 73] on span "Image" at bounding box center [169, 76] width 12 height 7
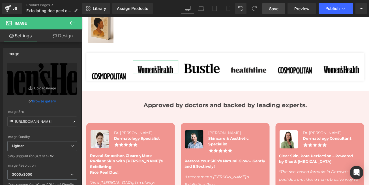
click at [65, 34] on link "Design" at bounding box center [62, 35] width 41 height 13
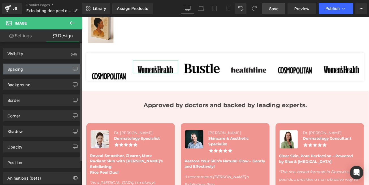
click at [26, 66] on div "Spacing" at bounding box center [41, 69] width 77 height 11
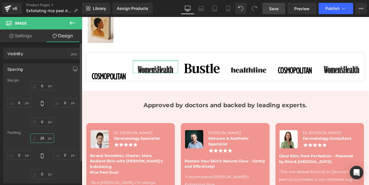
click at [43, 137] on input "25" at bounding box center [42, 137] width 24 height 9
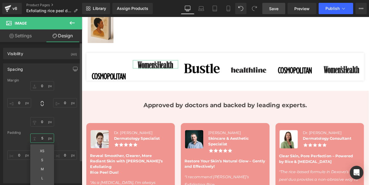
type input "50"
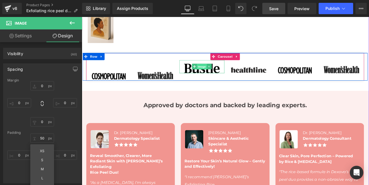
click at [222, 73] on span "Image" at bounding box center [225, 76] width 12 height 7
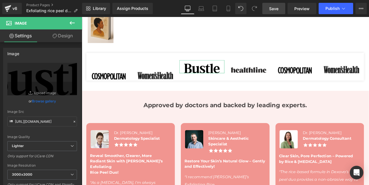
click at [66, 37] on link "Design" at bounding box center [62, 35] width 41 height 13
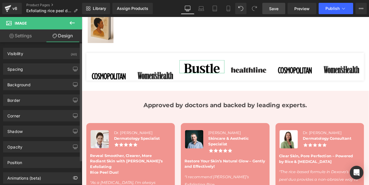
type input "0"
type input "15"
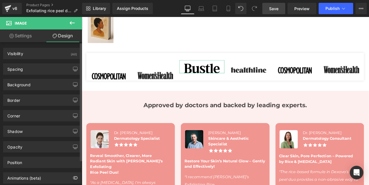
type input "0"
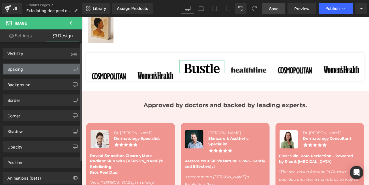
click at [26, 69] on div "Spacing" at bounding box center [41, 69] width 77 height 11
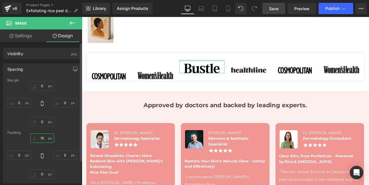
click at [43, 136] on input "15" at bounding box center [42, 137] width 24 height 9
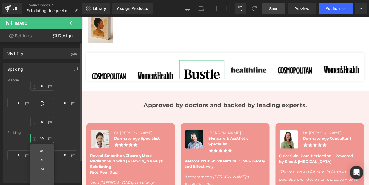
type input "40"
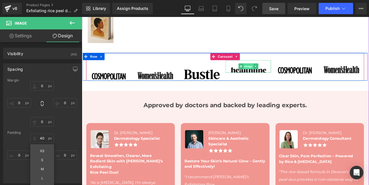
click at [279, 74] on span "Image" at bounding box center [280, 75] width 12 height 7
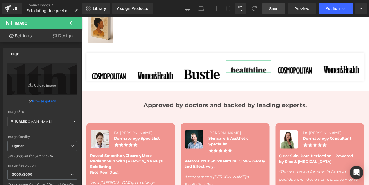
click at [66, 37] on link "Design" at bounding box center [62, 35] width 41 height 13
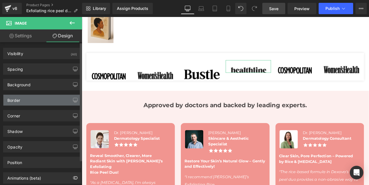
type input "0"
type input "29"
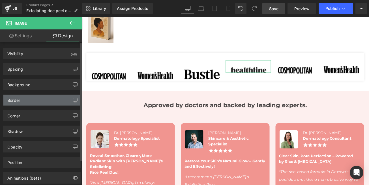
type input "0"
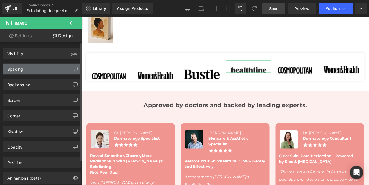
click at [21, 70] on div "Spacing" at bounding box center [15, 68] width 16 height 8
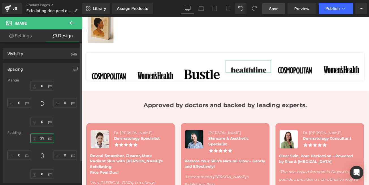
click at [44, 138] on input "29" at bounding box center [42, 137] width 24 height 9
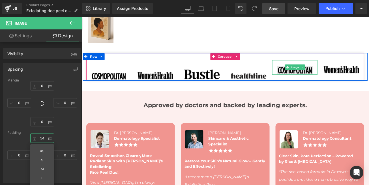
type input "55"
click at [332, 75] on span "Image" at bounding box center [336, 77] width 12 height 7
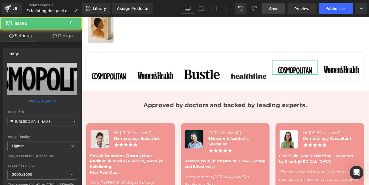
click at [65, 37] on link "Design" at bounding box center [62, 35] width 41 height 13
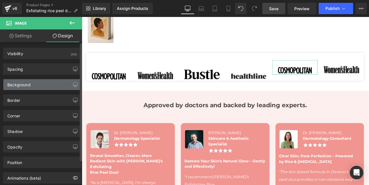
type input "0"
type input "25"
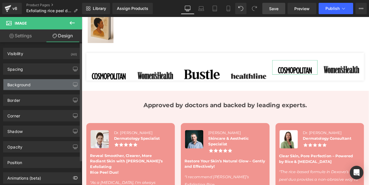
type input "0"
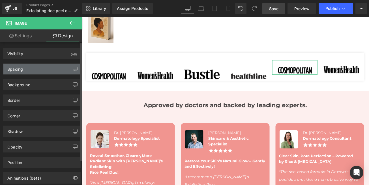
click at [29, 71] on div "Spacing" at bounding box center [41, 69] width 77 height 11
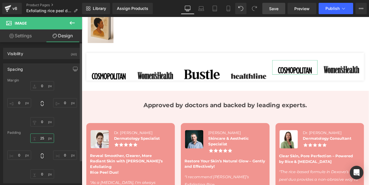
click at [43, 139] on input "25" at bounding box center [42, 137] width 24 height 9
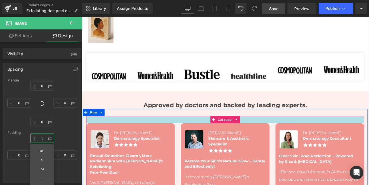
type input "50"
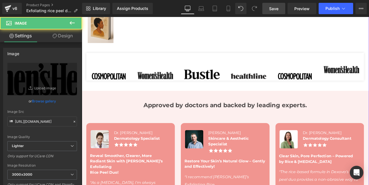
click at [61, 37] on link "Design" at bounding box center [62, 35] width 41 height 13
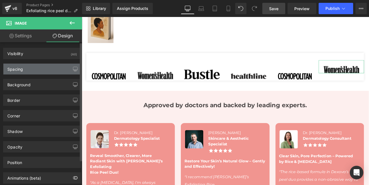
type input "0"
type input "25"
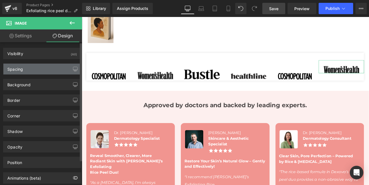
type input "0"
click at [25, 68] on div "Spacing" at bounding box center [41, 69] width 77 height 11
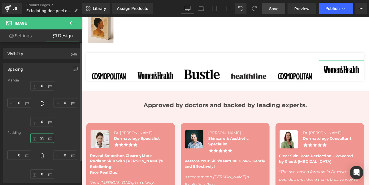
click at [41, 138] on input "25" at bounding box center [42, 137] width 24 height 9
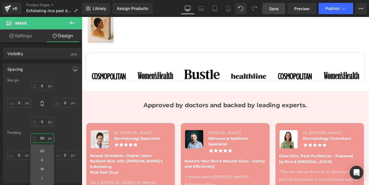
type input "50"
drag, startPoint x: 276, startPoint y: 10, endPoint x: 100, endPoint y: 71, distance: 186.9
click at [276, 10] on span "Save" at bounding box center [273, 9] width 9 height 6
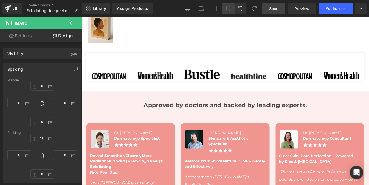
drag, startPoint x: 231, startPoint y: 10, endPoint x: 98, endPoint y: 76, distance: 148.6
click at [231, 10] on icon at bounding box center [228, 9] width 6 height 6
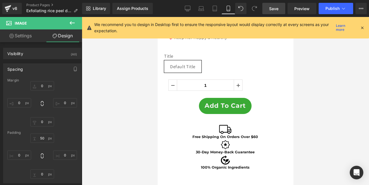
type input "0"
type input "50"
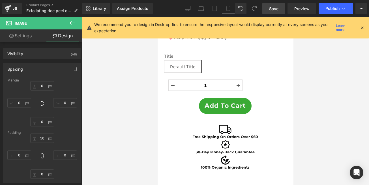
type input "0"
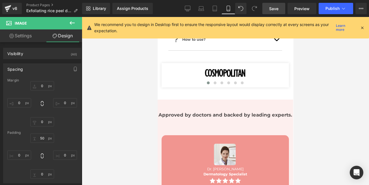
scroll to position [456, 0]
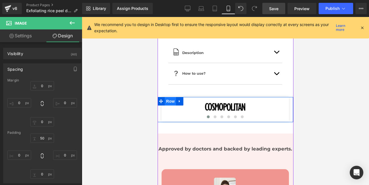
click at [167, 97] on span "Row" at bounding box center [169, 101] width 11 height 8
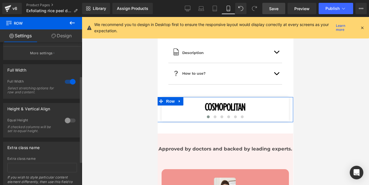
scroll to position [94, 0]
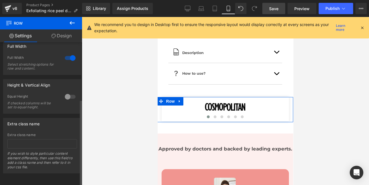
click at [69, 94] on div at bounding box center [70, 96] width 14 height 9
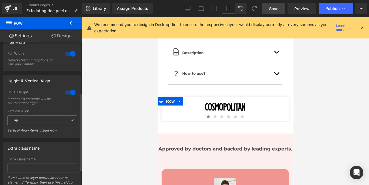
click at [63, 93] on div at bounding box center [70, 92] width 14 height 9
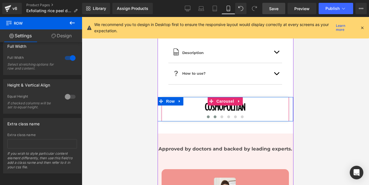
click at [213, 115] on span at bounding box center [214, 116] width 3 height 3
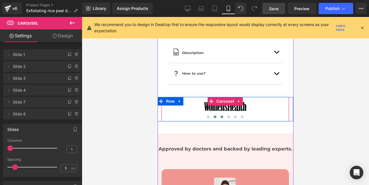
click at [220, 115] on span at bounding box center [221, 116] width 3 height 3
click at [227, 115] on span at bounding box center [228, 116] width 3 height 3
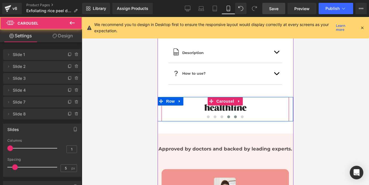
click at [234, 115] on span at bounding box center [235, 116] width 3 height 3
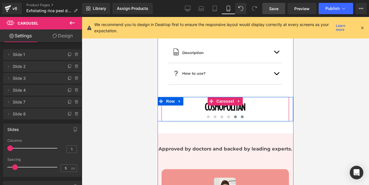
click at [240, 115] on span at bounding box center [241, 116] width 3 height 3
click at [222, 97] on span "Carousel" at bounding box center [225, 101] width 20 height 8
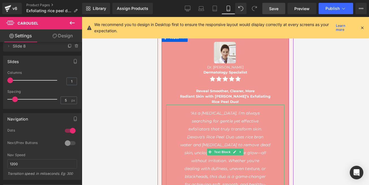
scroll to position [557, 0]
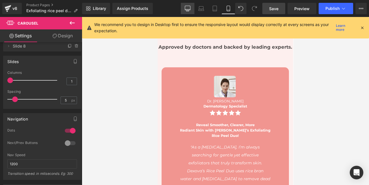
drag, startPoint x: 186, startPoint y: 10, endPoint x: 179, endPoint y: 91, distance: 82.0
click at [186, 10] on icon at bounding box center [188, 9] width 6 height 6
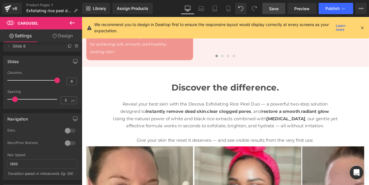
scroll to position [300, 0]
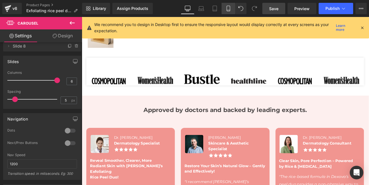
click at [226, 9] on icon at bounding box center [228, 9] width 6 height 6
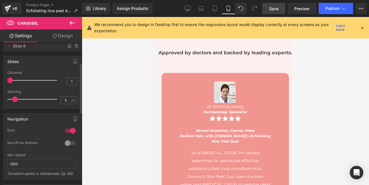
scroll to position [34, 0]
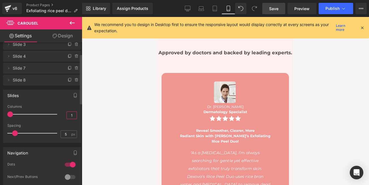
click at [71, 114] on input "1" at bounding box center [72, 115] width 10 height 7
click at [53, 105] on div "Columns" at bounding box center [42, 107] width 70 height 4
click at [72, 115] on input "2" at bounding box center [72, 115] width 10 height 7
type input "1"
click at [52, 101] on div "Slides 6 Columns 6 3 Columns 3 3 Columns 3 1 Columns 1 5px Spacing 5 px 5px Spa…" at bounding box center [42, 116] width 78 height 53
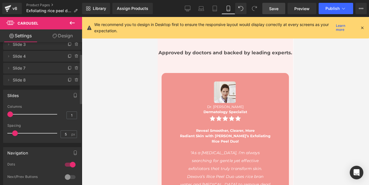
scroll to position [0, 0]
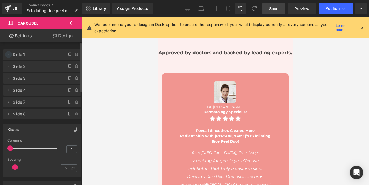
click at [10, 54] on icon at bounding box center [8, 54] width 5 height 5
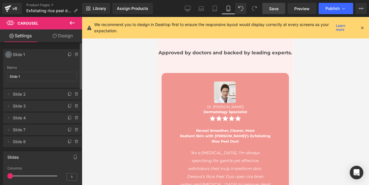
click at [10, 54] on icon at bounding box center [8, 54] width 5 height 5
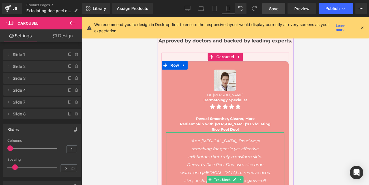
scroll to position [552, 0]
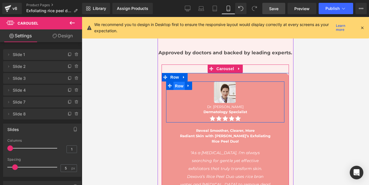
click at [176, 82] on span "Row" at bounding box center [178, 86] width 11 height 8
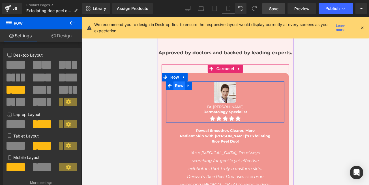
click at [176, 81] on span "Row" at bounding box center [178, 85] width 11 height 8
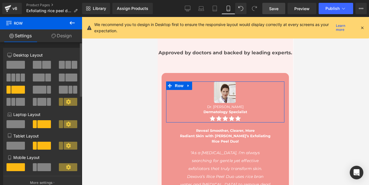
click at [42, 167] on span at bounding box center [44, 167] width 14 height 8
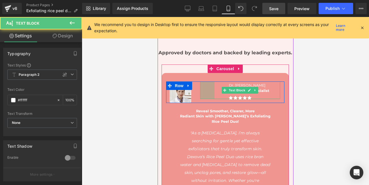
drag, startPoint x: 197, startPoint y: 84, endPoint x: 212, endPoint y: 83, distance: 14.4
click at [212, 83] on div "Dr. Sarah Collins Dermatology Specialist Text Block 51px" at bounding box center [240, 90] width 80 height 18
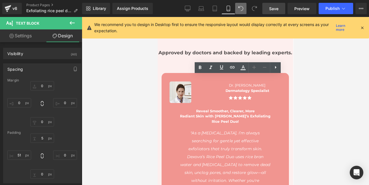
type input "0"
type input "5"
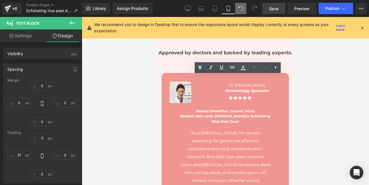
type input "0"
type input "51"
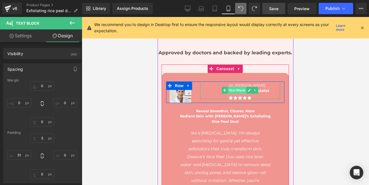
click at [234, 87] on span "Text Block" at bounding box center [236, 90] width 19 height 7
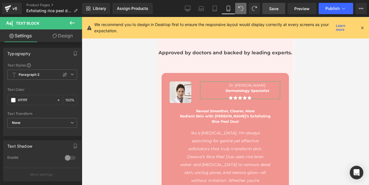
click at [68, 36] on link "Design" at bounding box center [62, 35] width 41 height 13
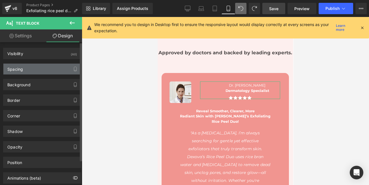
type input "0"
type input "5"
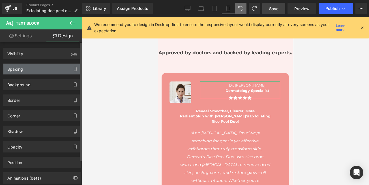
type input "0"
click at [23, 70] on div "Spacing" at bounding box center [41, 69] width 77 height 11
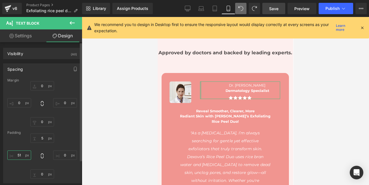
click at [19, 154] on input "51" at bounding box center [19, 154] width 24 height 9
type input "32"
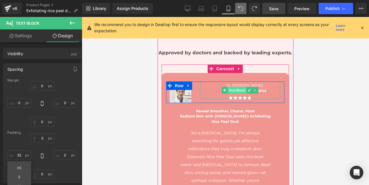
click at [238, 87] on span "Text Block" at bounding box center [236, 90] width 19 height 7
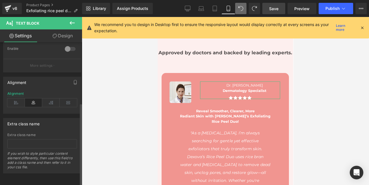
scroll to position [113, 0]
click at [18, 98] on icon at bounding box center [16, 102] width 18 height 8
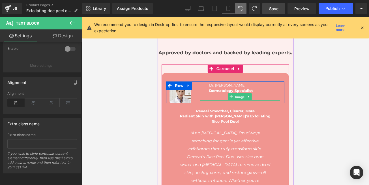
click at [236, 94] on span "Image" at bounding box center [240, 97] width 12 height 7
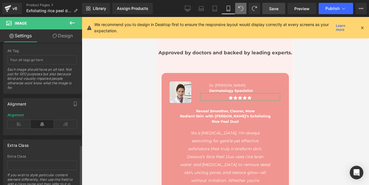
scroll to position [359, 0]
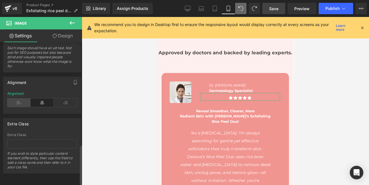
click at [21, 100] on icon at bounding box center [18, 102] width 23 height 8
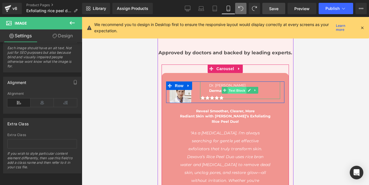
drag, startPoint x: 234, startPoint y: 84, endPoint x: 247, endPoint y: 72, distance: 17.4
click at [234, 87] on span "Text Block" at bounding box center [236, 90] width 19 height 7
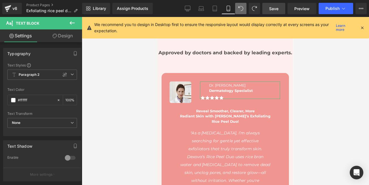
click at [66, 37] on link "Design" at bounding box center [62, 35] width 41 height 13
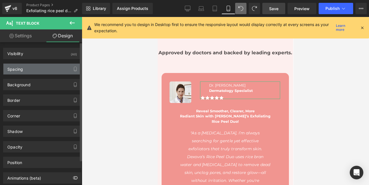
click at [26, 69] on div "Spacing" at bounding box center [41, 69] width 77 height 11
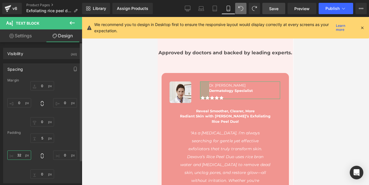
click at [22, 155] on input "32" at bounding box center [19, 154] width 24 height 9
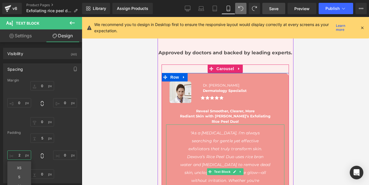
type input "1"
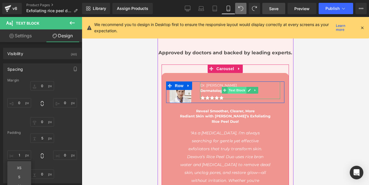
click at [233, 87] on span "Text Block" at bounding box center [236, 90] width 19 height 7
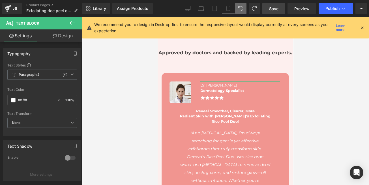
click at [60, 34] on link "Design" at bounding box center [62, 35] width 41 height 13
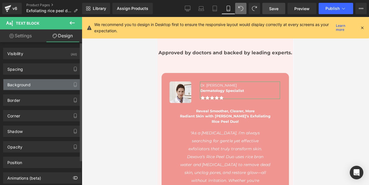
type input "0"
type input "5"
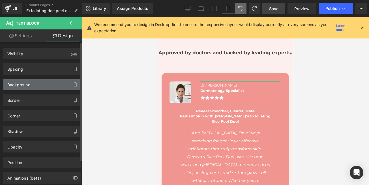
type input "0"
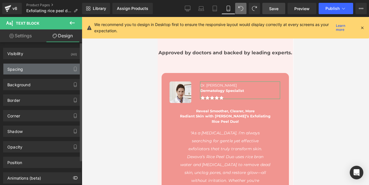
click at [27, 70] on div "Spacing" at bounding box center [41, 69] width 77 height 11
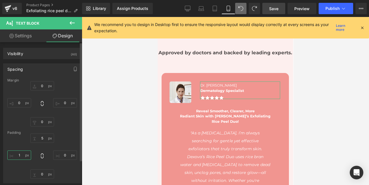
click at [20, 156] on input "1" at bounding box center [19, 154] width 24 height 9
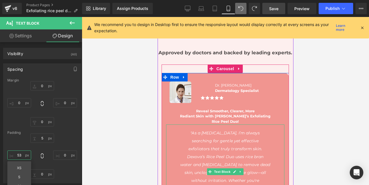
type input "54"
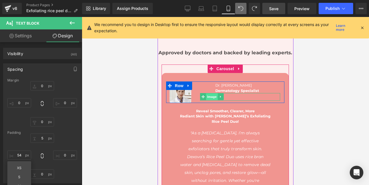
click at [207, 93] on span "Image" at bounding box center [212, 96] width 12 height 7
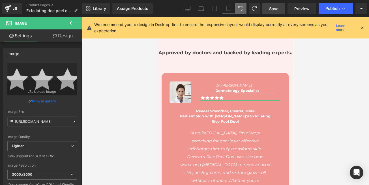
click at [60, 36] on link "Design" at bounding box center [62, 35] width 41 height 13
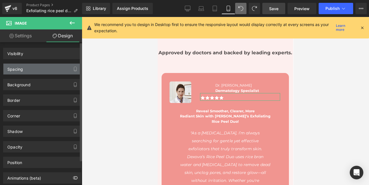
click at [23, 68] on div "Spacing" at bounding box center [15, 68] width 16 height 8
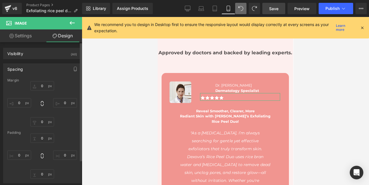
type input "-21"
type input "0"
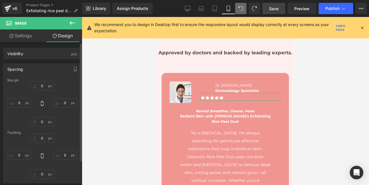
type input "0"
click at [20, 156] on input "0" at bounding box center [19, 154] width 24 height 9
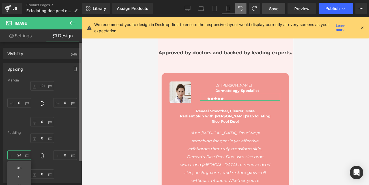
type input "23"
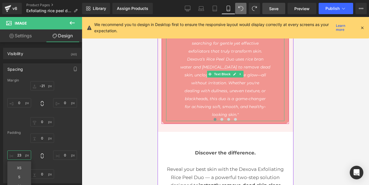
scroll to position [654, 0]
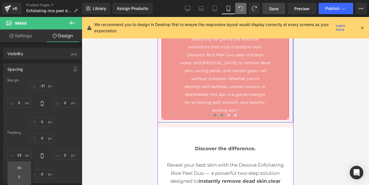
click at [220, 114] on span at bounding box center [221, 115] width 3 height 3
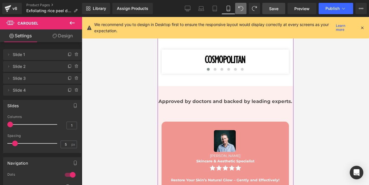
scroll to position [552, 0]
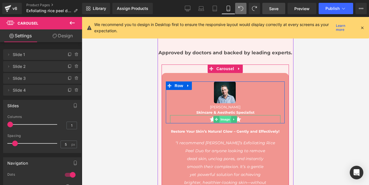
click at [220, 116] on span "Image" at bounding box center [225, 119] width 12 height 7
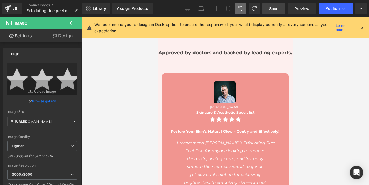
click at [63, 37] on link "Design" at bounding box center [62, 35] width 41 height 13
click at [0, 0] on div "Spacing" at bounding box center [0, 0] width 0 height 0
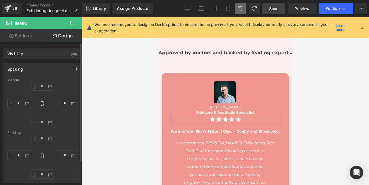
type input "-1"
type input "0"
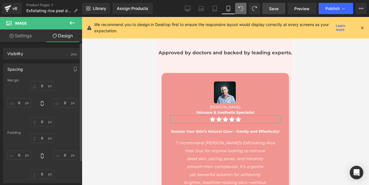
type input "0"
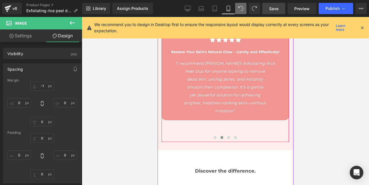
scroll to position [620, 0]
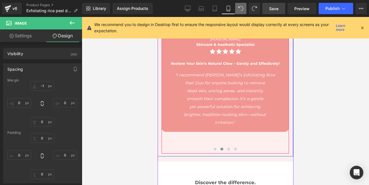
click at [213, 148] on span at bounding box center [214, 149] width 3 height 3
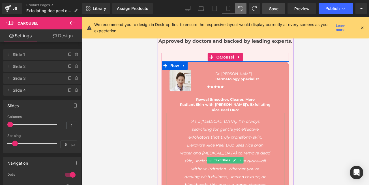
scroll to position [552, 0]
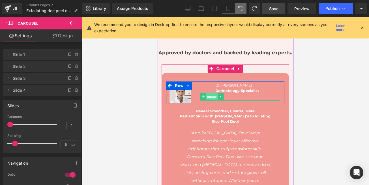
click at [209, 93] on span "Image" at bounding box center [212, 96] width 12 height 7
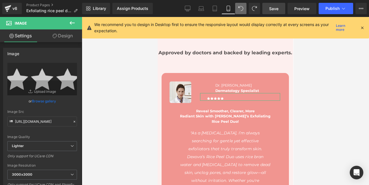
click at [61, 34] on link "Design" at bounding box center [62, 35] width 41 height 13
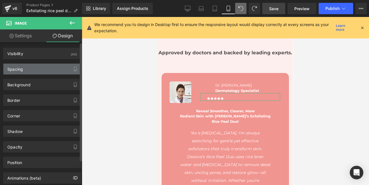
type input "-21"
type input "0"
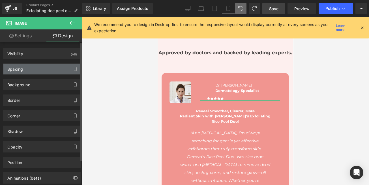
type input "0"
click at [24, 68] on div "Spacing" at bounding box center [41, 69] width 77 height 11
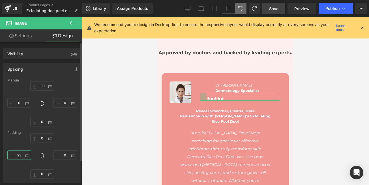
click at [23, 157] on input "23" at bounding box center [19, 154] width 24 height 9
type input "0"
click at [23, 104] on input "0" at bounding box center [19, 102] width 24 height 9
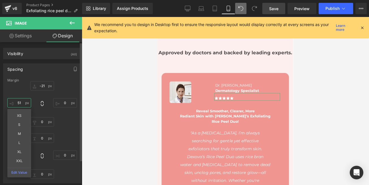
type input "52"
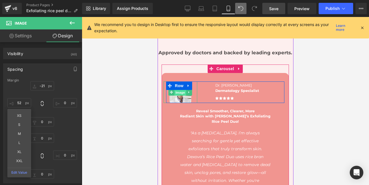
click at [178, 89] on span "Image" at bounding box center [180, 92] width 12 height 7
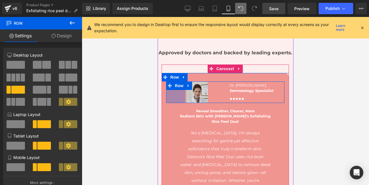
drag, startPoint x: 164, startPoint y: 90, endPoint x: 183, endPoint y: 92, distance: 19.3
click at [183, 92] on div "Image Dr. Sarah Collins Dermatology Specialist Text Block 54px Image Row 68px" at bounding box center [225, 91] width 118 height 21
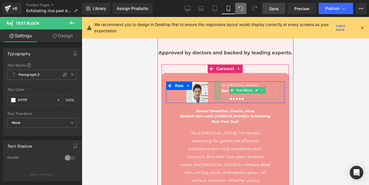
drag, startPoint x: 224, startPoint y: 83, endPoint x: 216, endPoint y: 86, distance: 9.0
click at [216, 86] on div at bounding box center [217, 90] width 7 height 18
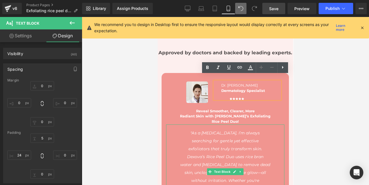
click at [274, 129] on p ""As a [MEDICAL_DATA], I’m always" at bounding box center [225, 133] width 118 height 8
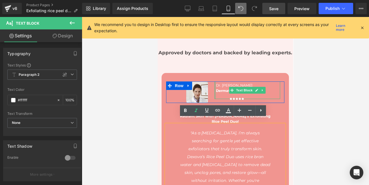
drag, startPoint x: 216, startPoint y: 82, endPoint x: 211, endPoint y: 82, distance: 5.4
click at [211, 82] on div "Dr. Sarah Collins Dermatology Specialist Text Block Image" at bounding box center [247, 90] width 74 height 19
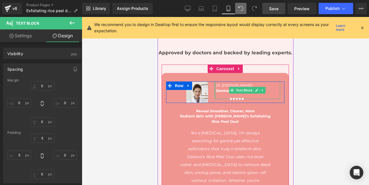
type input "1px"
click at [211, 83] on div "Dr. Sarah Collins Dermatology Specialist Text Block Image" at bounding box center [247, 90] width 74 height 19
click at [234, 93] on span "Image" at bounding box center [236, 96] width 12 height 7
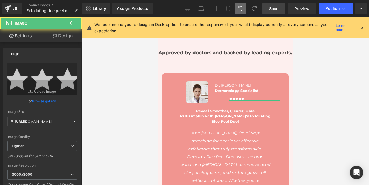
click at [69, 38] on link "Design" at bounding box center [62, 35] width 41 height 13
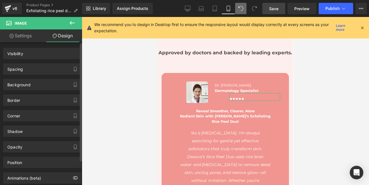
click at [34, 68] on div "Spacing" at bounding box center [41, 69] width 77 height 11
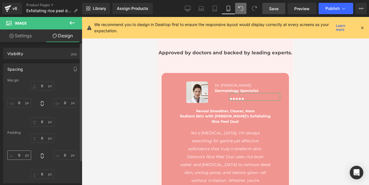
type input "-21"
type input "0"
type input "52"
type input "0"
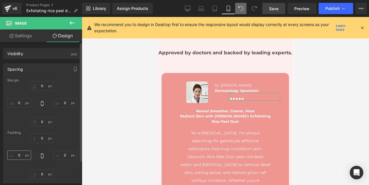
type input "0"
click at [22, 101] on input "52" at bounding box center [19, 102] width 24 height 9
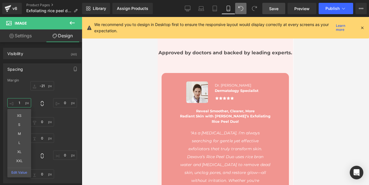
type input "0"
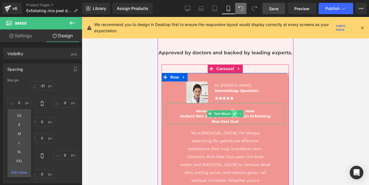
click at [233, 112] on icon at bounding box center [234, 113] width 3 height 3
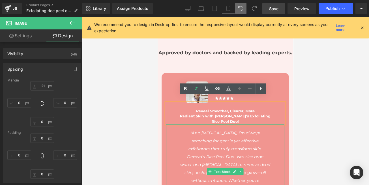
click at [268, 129] on p ""As a [MEDICAL_DATA], I’m always" at bounding box center [225, 133] width 118 height 8
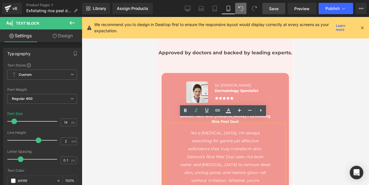
click at [284, 114] on div "Image Dr. Sarah Collins Dermatology Specialist Text Block Image Row 68px Reveal…" at bounding box center [224, 149] width 127 height 137
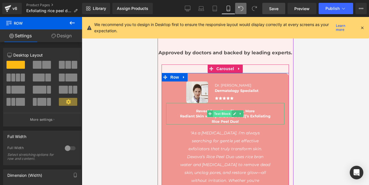
click at [220, 110] on span "Text Block" at bounding box center [221, 113] width 19 height 7
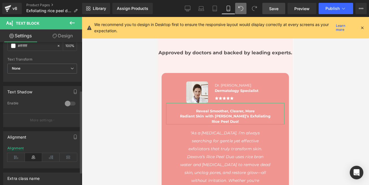
scroll to position [102, 0]
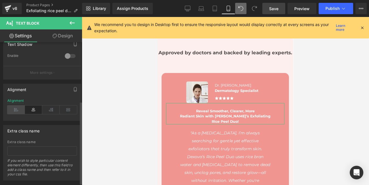
click at [16, 109] on icon at bounding box center [16, 109] width 18 height 8
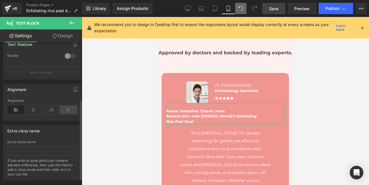
click at [64, 110] on icon at bounding box center [69, 109] width 18 height 8
click at [17, 111] on icon at bounding box center [16, 109] width 18 height 8
click at [65, 37] on link "Design" at bounding box center [62, 35] width 41 height 13
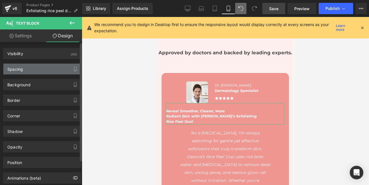
click at [28, 72] on div "Spacing" at bounding box center [41, 69] width 77 height 11
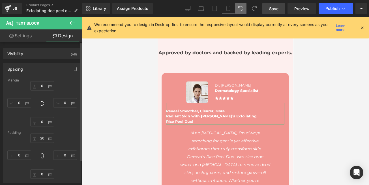
type input "0"
type input "20"
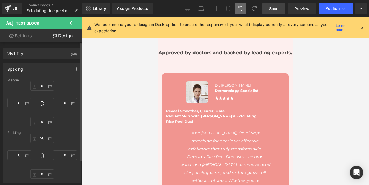
type input "0"
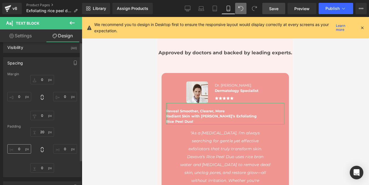
scroll to position [0, 0]
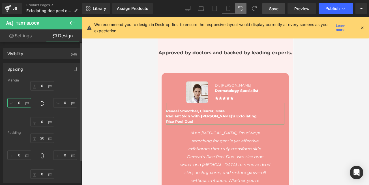
click at [20, 103] on input "0" at bounding box center [19, 102] width 24 height 9
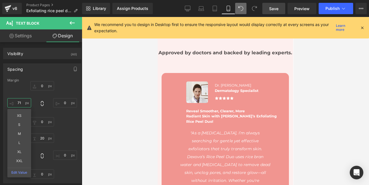
type input "72"
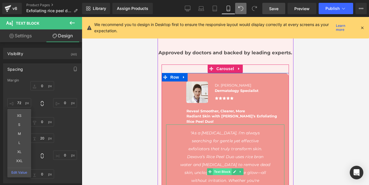
click at [217, 168] on span "Text Block" at bounding box center [221, 171] width 19 height 7
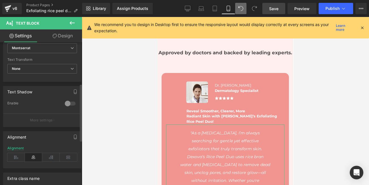
scroll to position [215, 0]
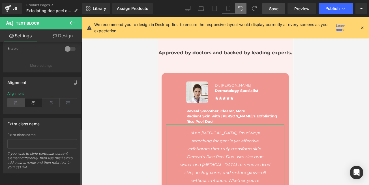
click at [17, 98] on icon at bounding box center [16, 102] width 18 height 8
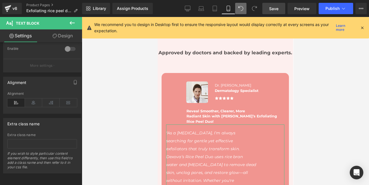
click at [61, 34] on link "Design" at bounding box center [62, 35] width 41 height 13
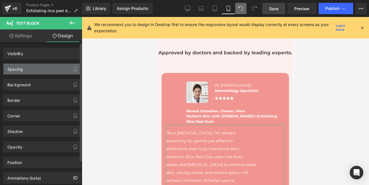
click at [27, 68] on div "Spacing" at bounding box center [41, 69] width 77 height 11
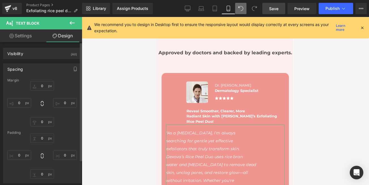
type input "0"
type input "16"
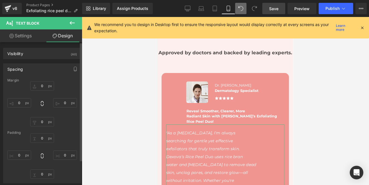
type input "0"
type input "9"
click at [20, 156] on input "0" at bounding box center [19, 154] width 24 height 9
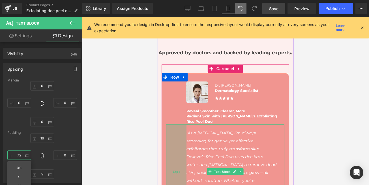
type input "73"
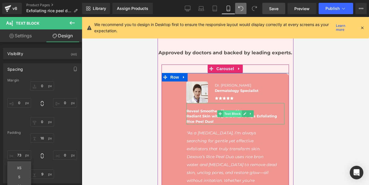
click at [228, 110] on span "Text Block" at bounding box center [231, 113] width 19 height 7
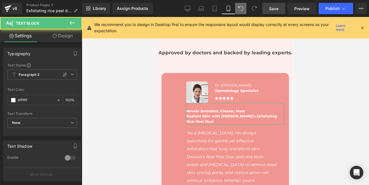
click at [67, 38] on link "Design" at bounding box center [62, 35] width 41 height 13
click at [0, 0] on div "Spacing" at bounding box center [0, 0] width 0 height 0
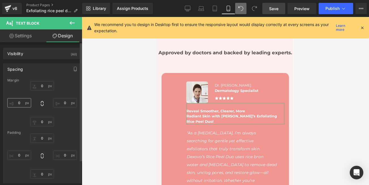
type input "0"
type input "72"
type input "20"
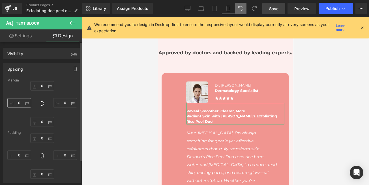
type input "0"
click at [23, 102] on input "72" at bounding box center [19, 102] width 24 height 9
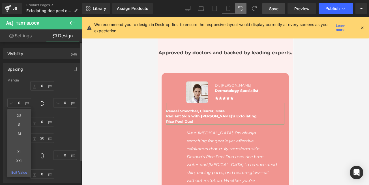
click at [69, 131] on div "Padding" at bounding box center [42, 133] width 70 height 4
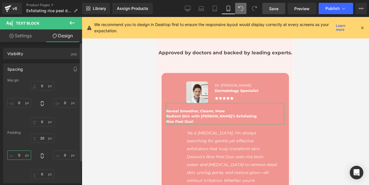
click at [18, 153] on input "0" at bounding box center [19, 154] width 24 height 9
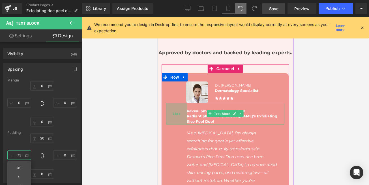
type input "72"
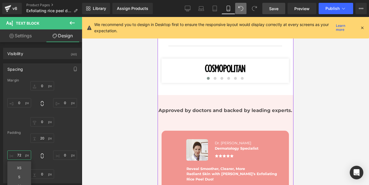
scroll to position [518, 0]
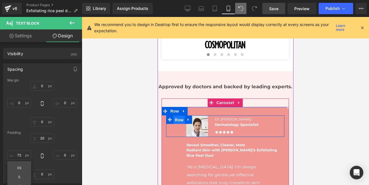
click at [177, 116] on span "Row" at bounding box center [178, 120] width 11 height 8
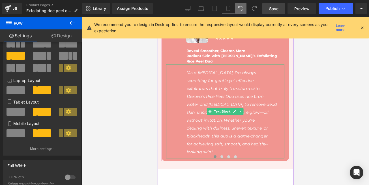
scroll to position [620, 0]
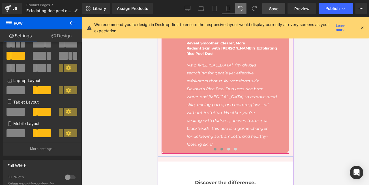
click at [220, 146] on button at bounding box center [221, 149] width 7 height 6
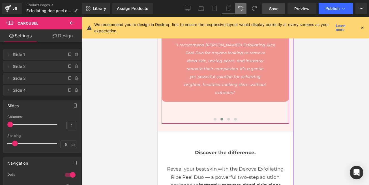
scroll to position [654, 0]
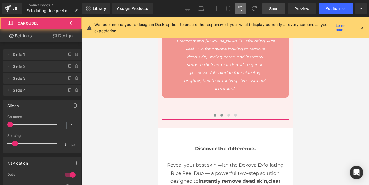
click at [213, 114] on span at bounding box center [214, 115] width 3 height 3
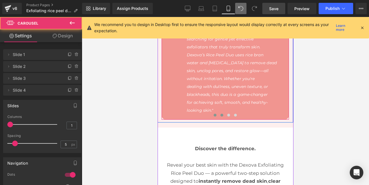
click at [220, 114] on span at bounding box center [221, 115] width 3 height 3
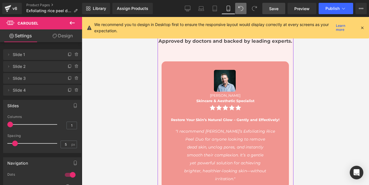
scroll to position [552, 0]
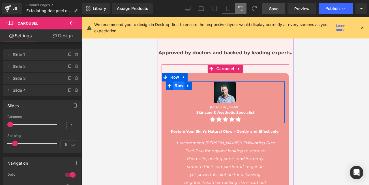
click at [178, 81] on span "Row" at bounding box center [178, 85] width 11 height 8
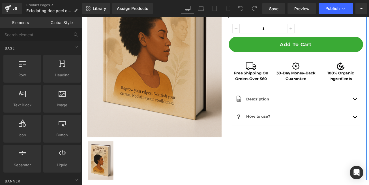
scroll to position [102, 0]
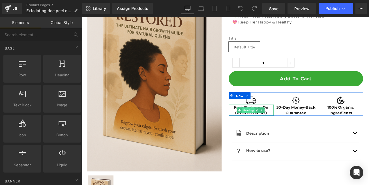
click at [277, 129] on span "Heading" at bounding box center [280, 128] width 15 height 7
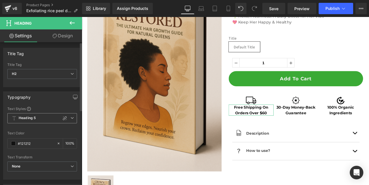
click at [72, 119] on span "Heading 5" at bounding box center [42, 118] width 70 height 10
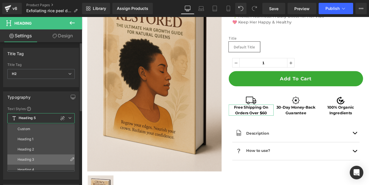
scroll to position [25, 0]
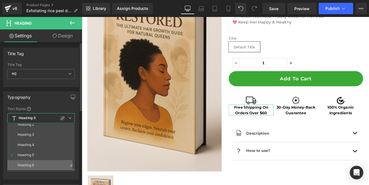
click at [33, 165] on div "Heading 6" at bounding box center [26, 165] width 16 height 4
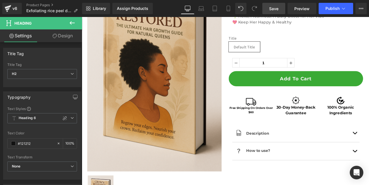
click at [271, 10] on span "Save" at bounding box center [273, 9] width 9 height 6
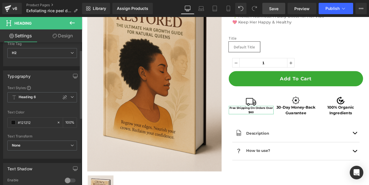
scroll to position [0, 0]
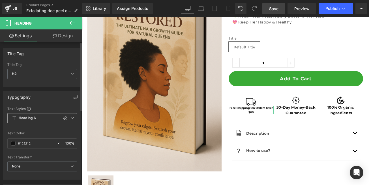
click at [73, 118] on span "Heading 6" at bounding box center [42, 118] width 70 height 10
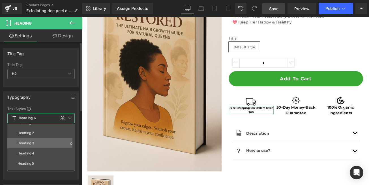
scroll to position [25, 0]
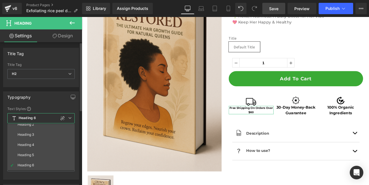
click at [49, 103] on div "Typography Text Styles Custom Heading 1 Heading 2 Heading 3 Heading 4 Heading 5…" at bounding box center [41, 135] width 76 height 88
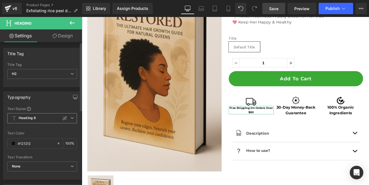
click at [72, 117] on span "Heading 6" at bounding box center [42, 118] width 70 height 10
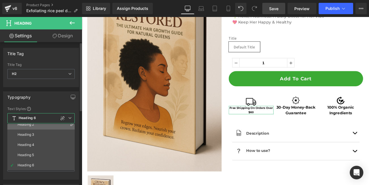
scroll to position [0, 0]
click at [31, 130] on li "Custom" at bounding box center [42, 129] width 70 height 10
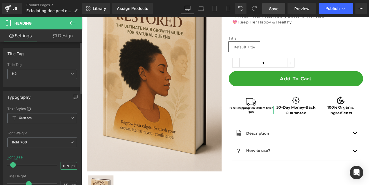
drag, startPoint x: 66, startPoint y: 165, endPoint x: 29, endPoint y: 177, distance: 38.2
click at [66, 165] on input "11.76" at bounding box center [66, 165] width 10 height 7
click at [65, 164] on input "14" at bounding box center [66, 165] width 10 height 7
type input "15"
click at [269, 11] on link "Save" at bounding box center [273, 8] width 23 height 11
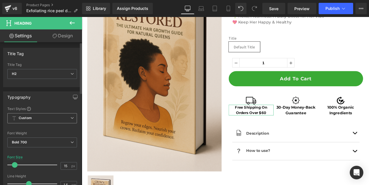
click at [65, 117] on span "Custom" at bounding box center [42, 118] width 70 height 10
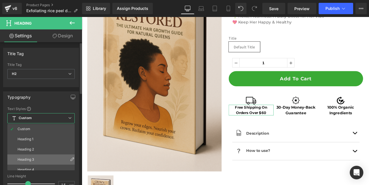
scroll to position [25, 0]
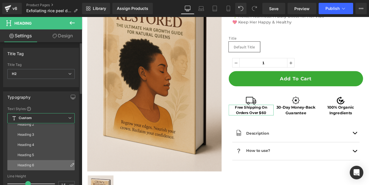
click at [31, 163] on div "Heading 6" at bounding box center [26, 165] width 16 height 4
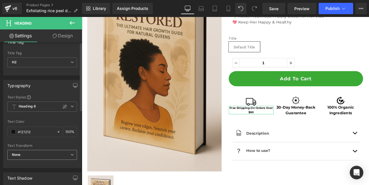
scroll to position [0, 0]
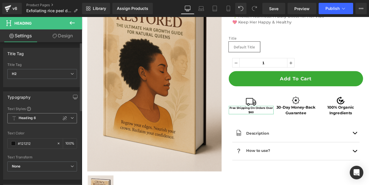
click at [72, 119] on span "Heading 6" at bounding box center [42, 118] width 70 height 10
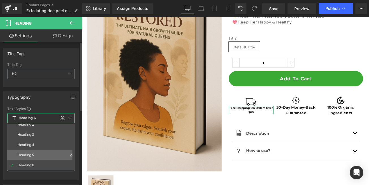
click at [34, 157] on li "Heading 5" at bounding box center [42, 155] width 70 height 10
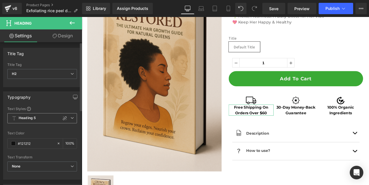
click at [71, 120] on icon at bounding box center [71, 117] width 3 height 3
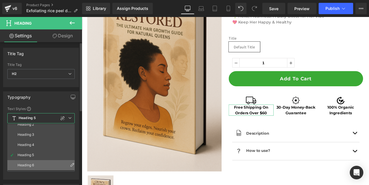
click at [35, 166] on li "Heading 6" at bounding box center [42, 165] width 70 height 10
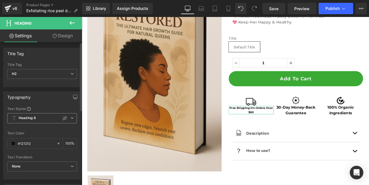
click at [72, 120] on span "Heading 6" at bounding box center [42, 118] width 70 height 10
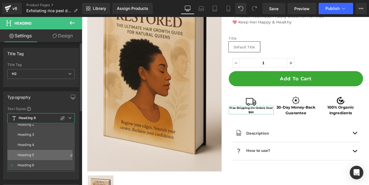
click at [39, 153] on li "Heading 5" at bounding box center [42, 155] width 70 height 10
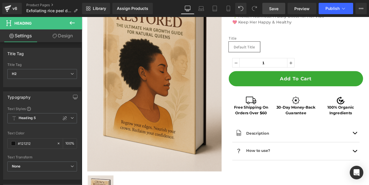
click at [272, 11] on span "Save" at bounding box center [273, 9] width 9 height 6
